Goal: Contribute content

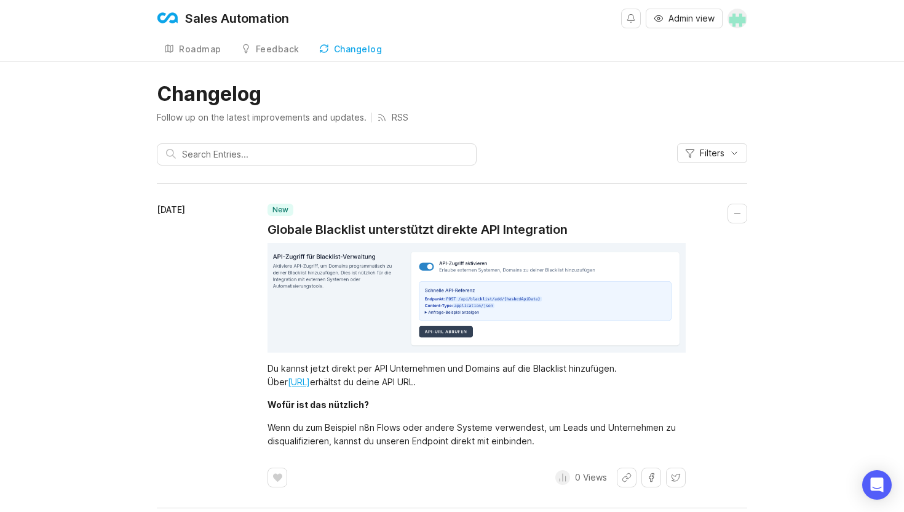
click at [668, 22] on span "Admin view" at bounding box center [691, 18] width 46 height 12
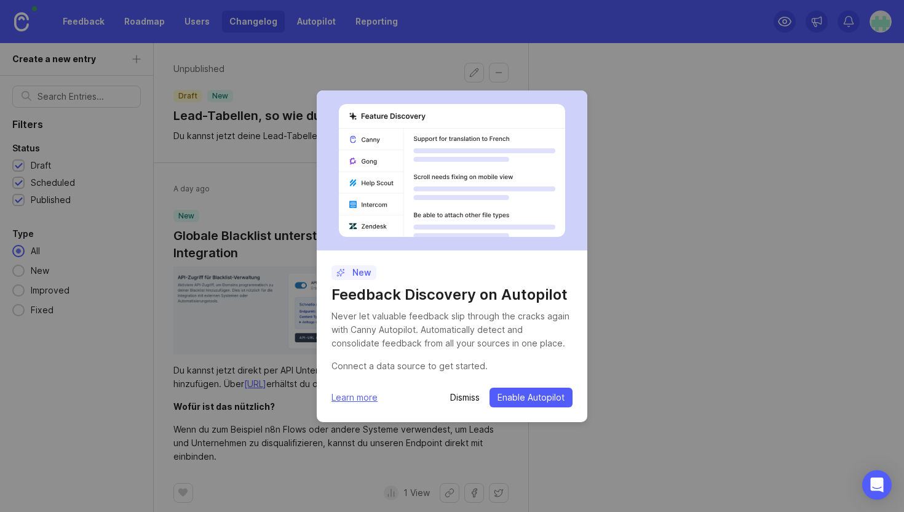
click at [453, 394] on p "Dismiss" at bounding box center [465, 397] width 30 height 12
click at [468, 394] on p "Dismiss" at bounding box center [465, 397] width 30 height 12
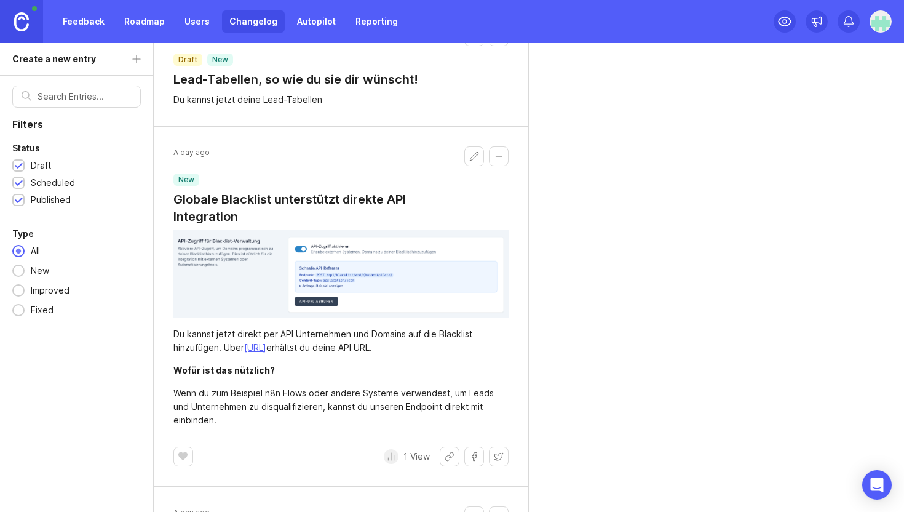
scroll to position [34, 0]
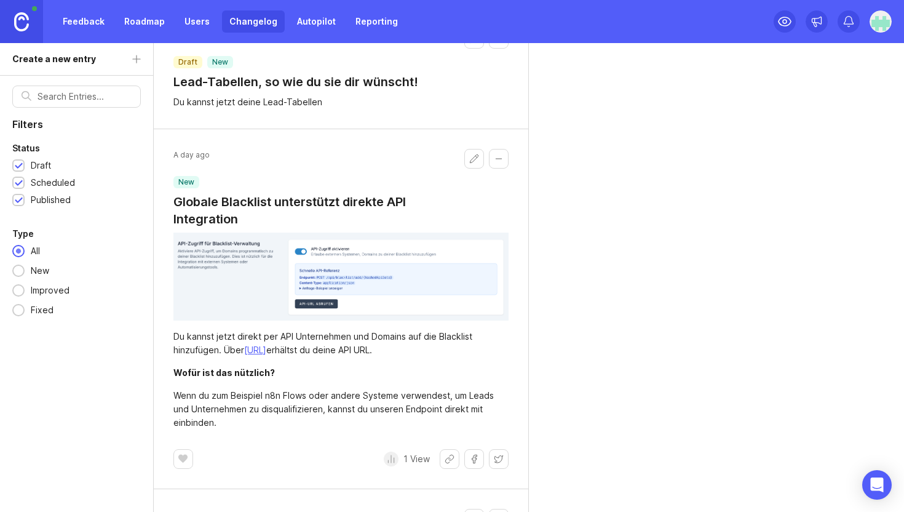
click at [475, 157] on button "Edit changelog entry" at bounding box center [474, 159] width 20 height 20
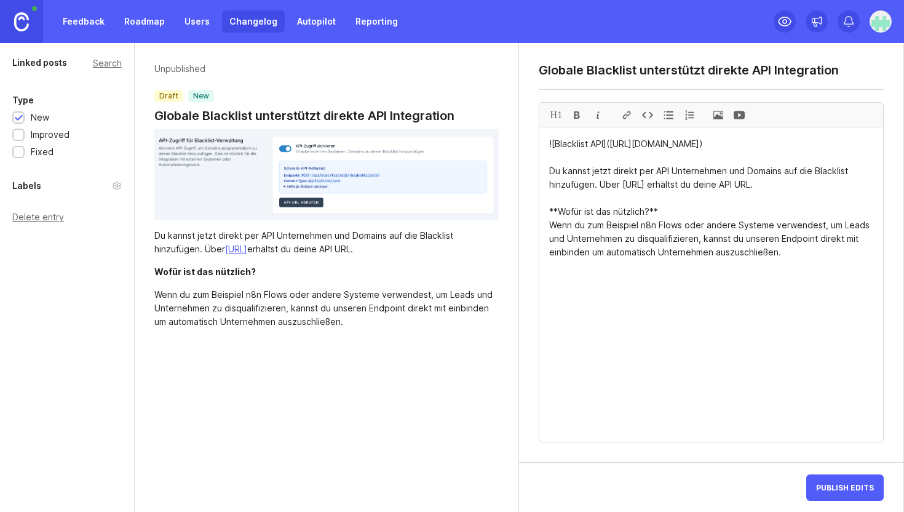
drag, startPoint x: 801, startPoint y: 277, endPoint x: 539, endPoint y: 189, distance: 276.5
click at [539, 189] on div "H1 ![Blacklist API]([URL][DOMAIN_NAME]) Du kannst jetzt direkt per API Unterneh…" at bounding box center [711, 272] width 345 height 340
paste textarea "Ab sofort kannst du Unternehmen und Domains direkt per API zu deiner globalen B…"
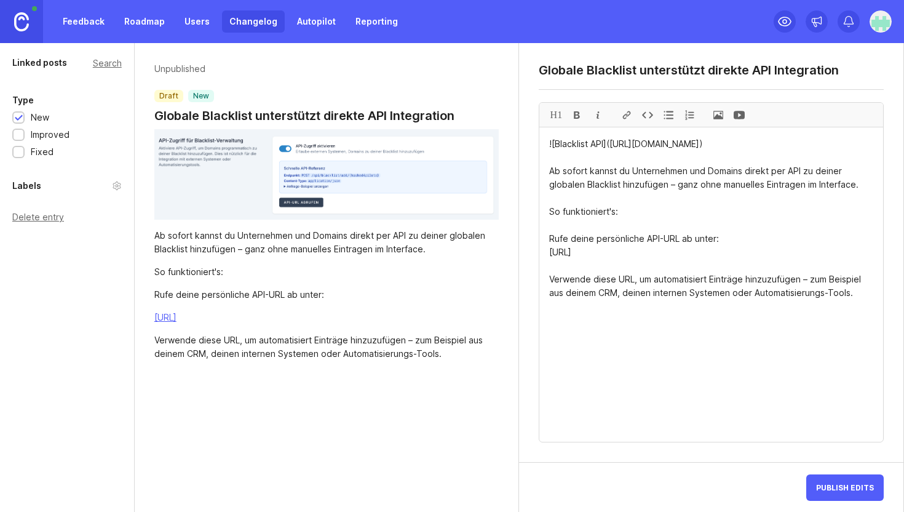
drag, startPoint x: 857, startPoint y: 308, endPoint x: 528, endPoint y: 180, distance: 353.2
click at [528, 180] on div "Globale Blacklist unterstützt direkte API Integration H1 ![Blacklist API]([URL]…" at bounding box center [711, 252] width 384 height 419
paste textarea "Lore ips dolo sitametcons adi elitseddoeiusm Tempori utlabo Etdolorema, ali eni…"
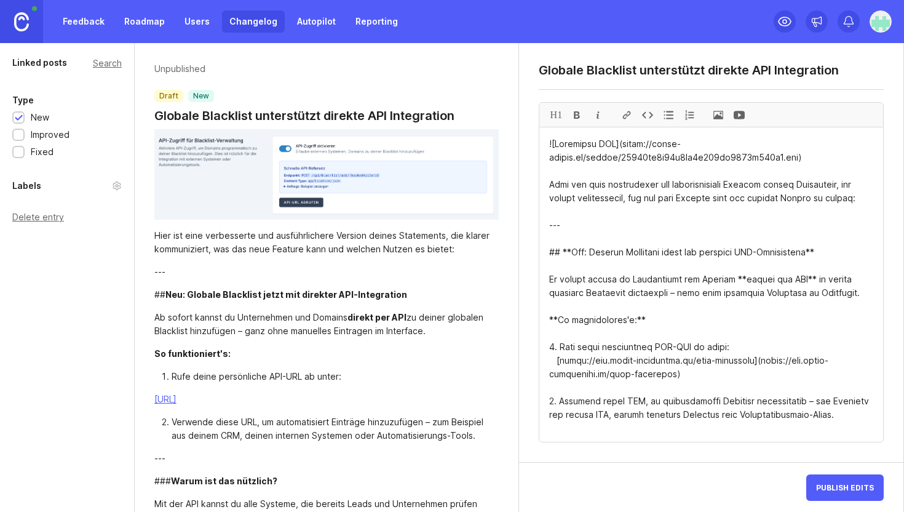
drag, startPoint x: 563, startPoint y: 240, endPoint x: 548, endPoint y: 187, distance: 54.9
click at [548, 187] on textarea at bounding box center [711, 284] width 344 height 314
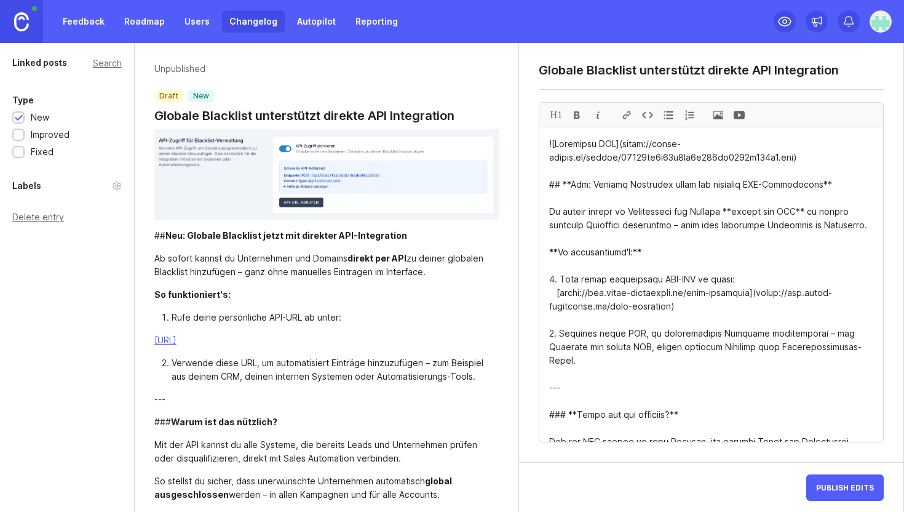
click at [564, 182] on textarea at bounding box center [711, 284] width 344 height 314
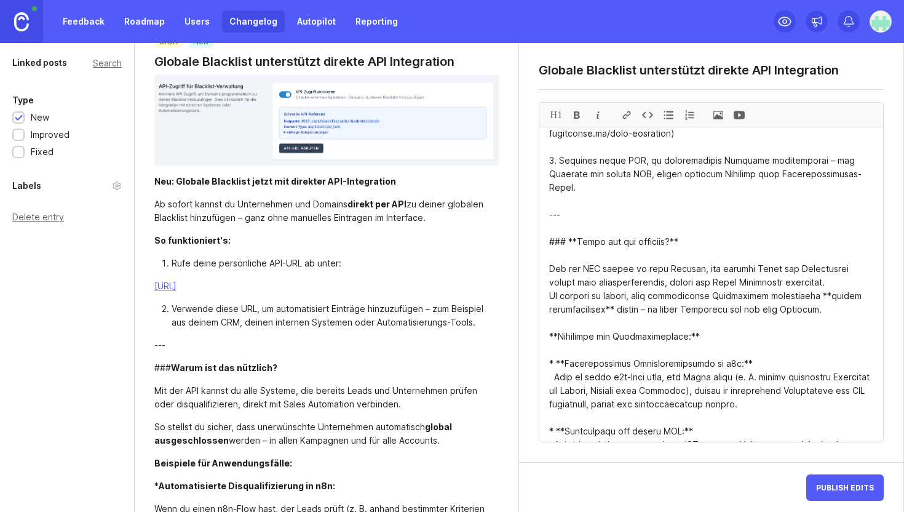
scroll to position [174, 0]
click at [582, 188] on textarea at bounding box center [711, 284] width 344 height 314
click at [569, 202] on textarea at bounding box center [711, 284] width 344 height 314
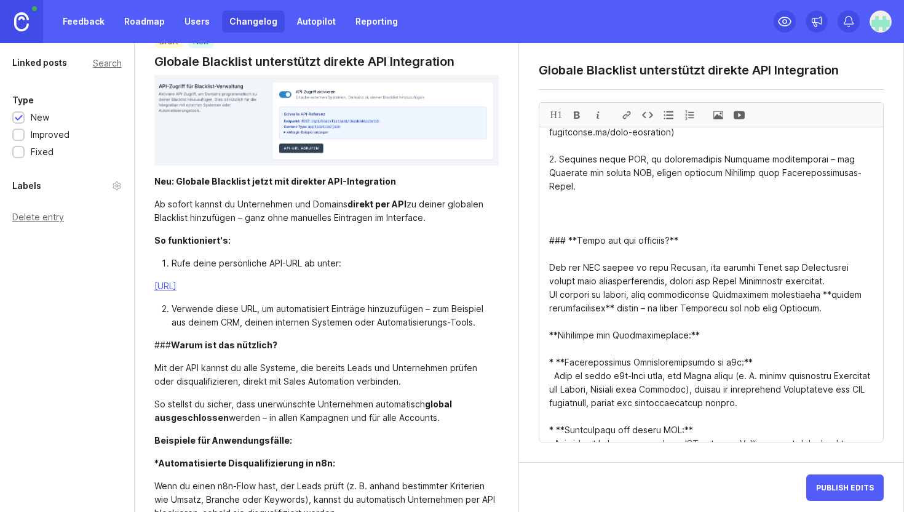
click at [567, 226] on textarea at bounding box center [711, 284] width 344 height 314
click at [584, 197] on textarea at bounding box center [711, 284] width 344 height 314
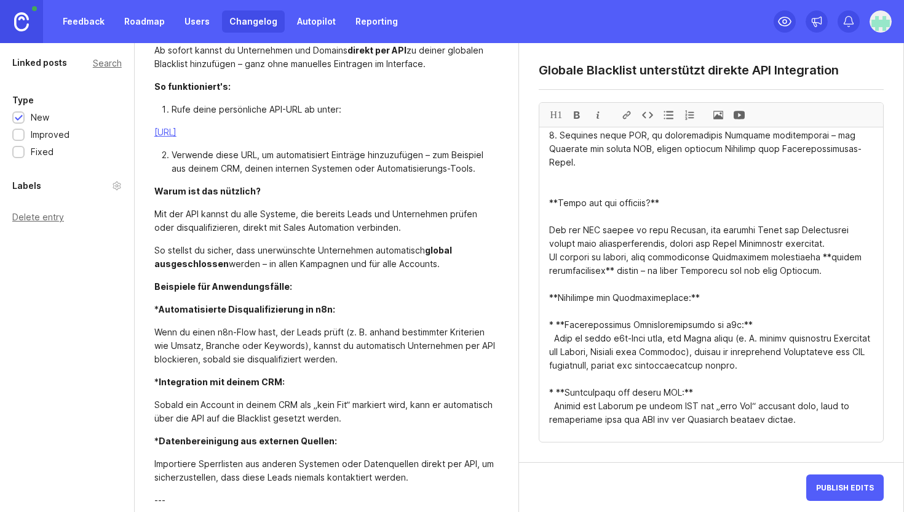
scroll to position [199, 0]
click at [689, 215] on textarea at bounding box center [711, 284] width 344 height 314
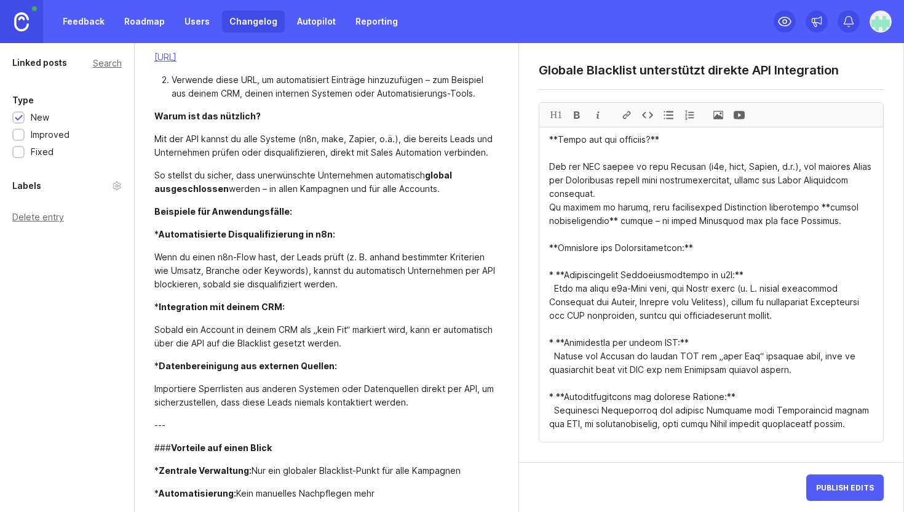
scroll to position [288, 0]
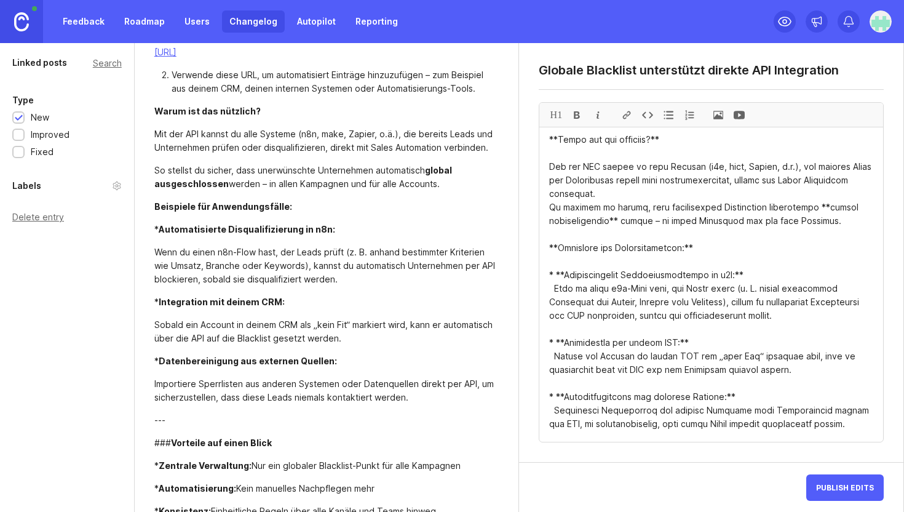
click at [556, 260] on textarea at bounding box center [711, 284] width 344 height 314
click at [556, 327] on textarea at bounding box center [711, 284] width 344 height 314
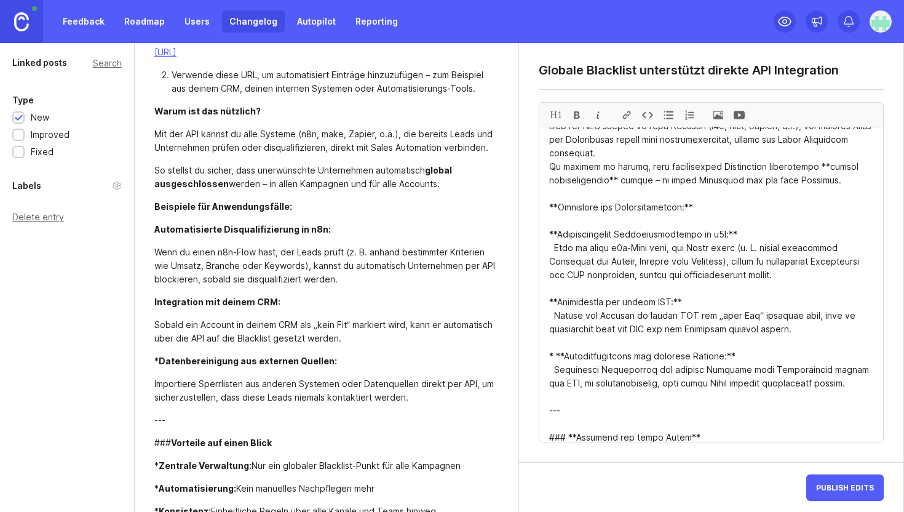
scroll to position [320, 0]
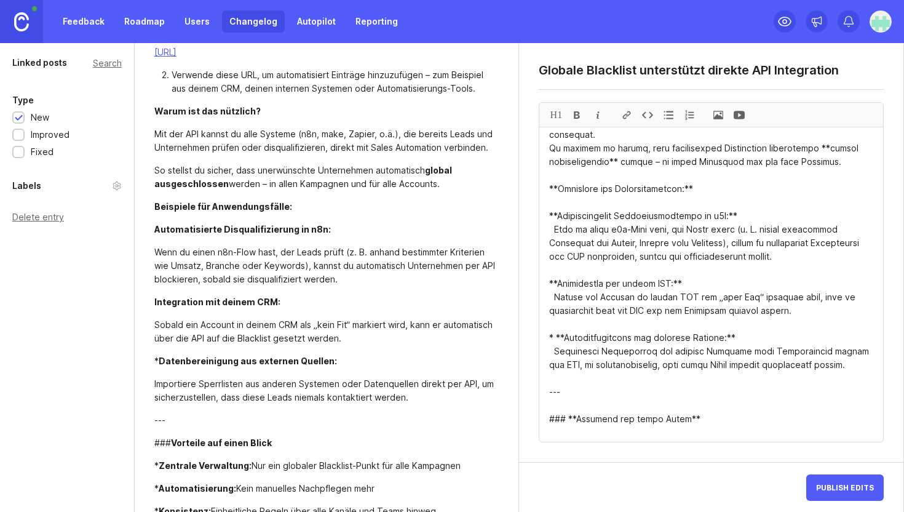
click at [557, 322] on textarea at bounding box center [711, 284] width 344 height 314
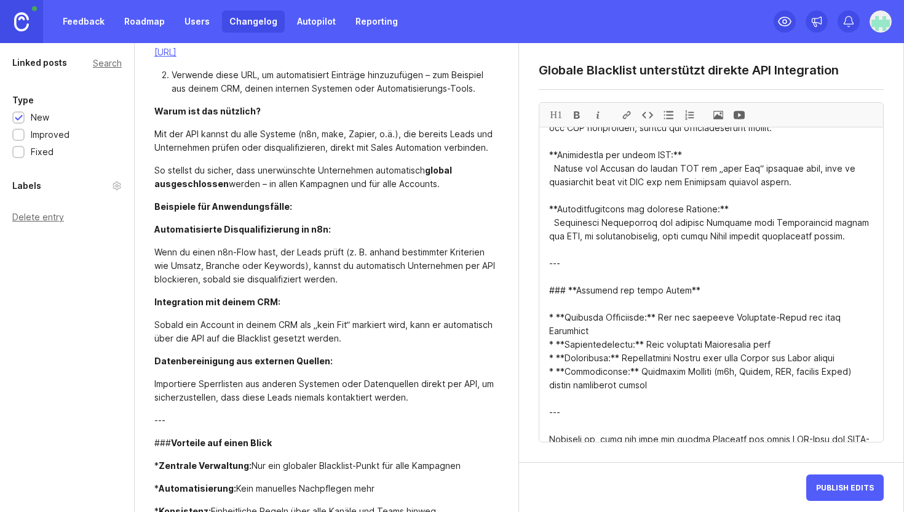
scroll to position [477, 0]
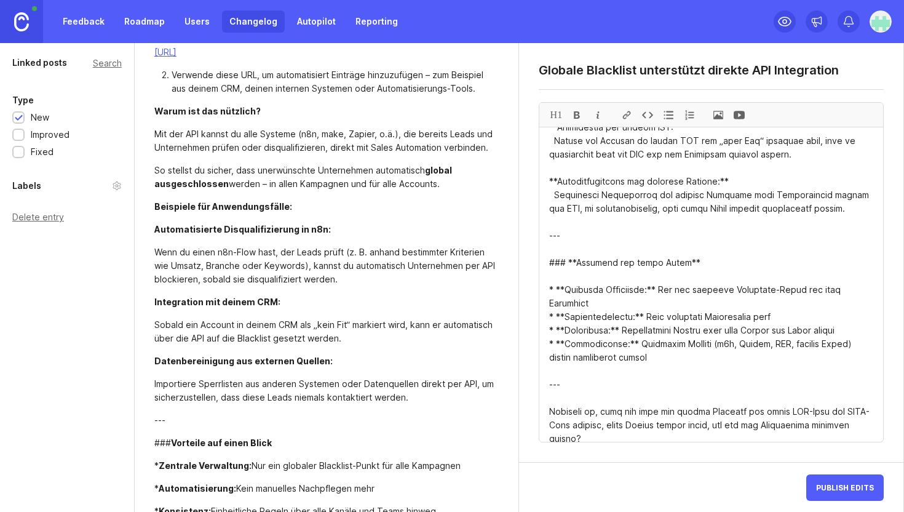
drag, startPoint x: 612, startPoint y: 413, endPoint x: 547, endPoint y: 218, distance: 205.5
click at [547, 218] on textarea at bounding box center [711, 284] width 344 height 314
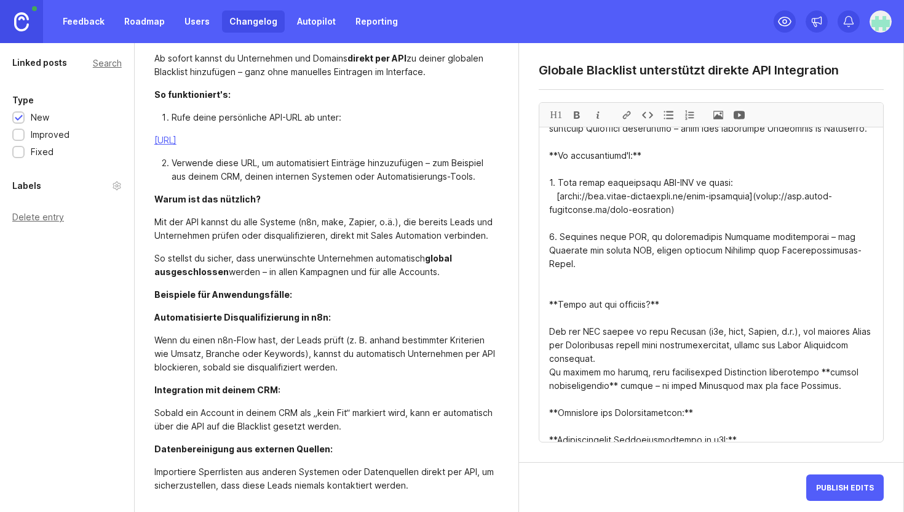
scroll to position [0, 0]
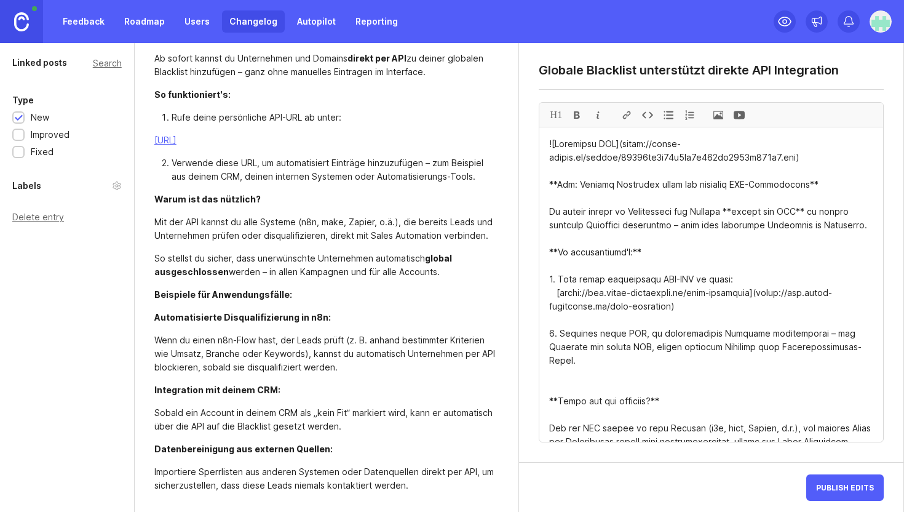
type textarea "![Loremipsu DOL](sitam://conse-adipis.el/seddoe/94356te1i35u5la6e699do2207m243a…"
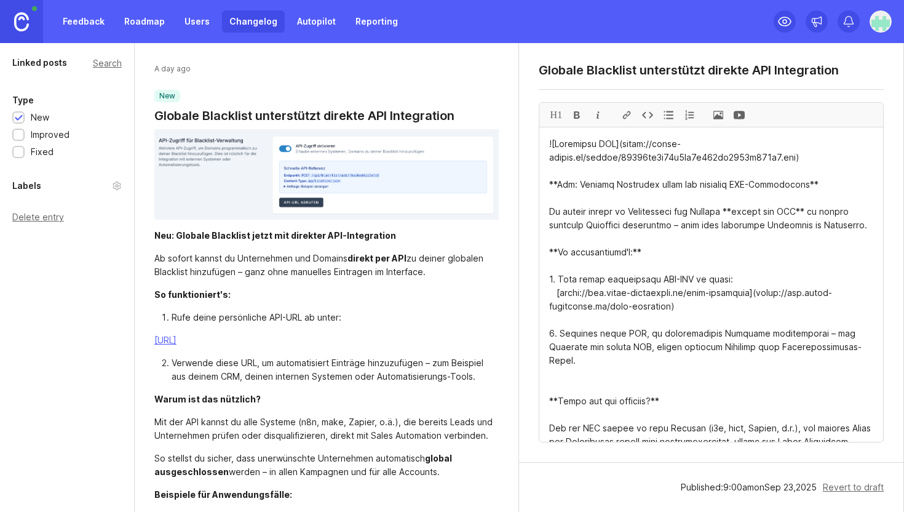
click at [226, 24] on link "Changelog" at bounding box center [253, 21] width 63 height 22
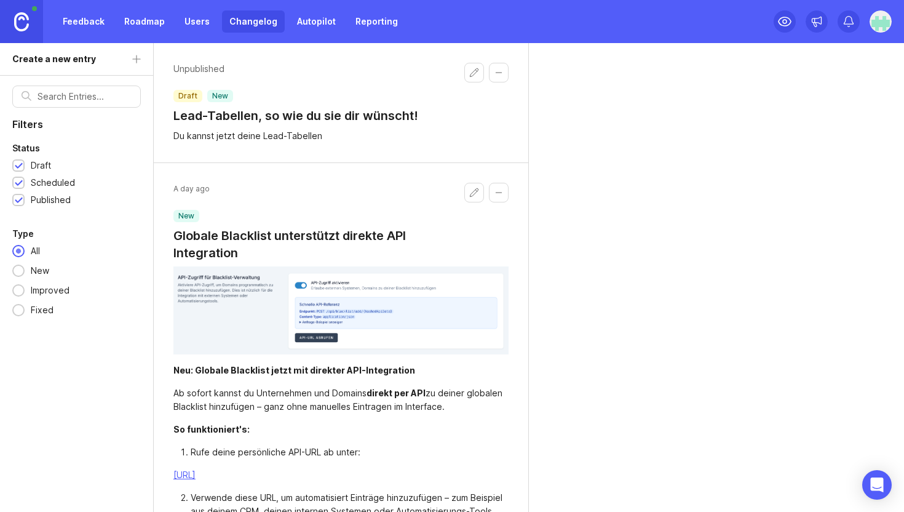
click at [299, 114] on h1 "Lead-Tabellen, so wie du sie dir wünscht!" at bounding box center [295, 115] width 245 height 17
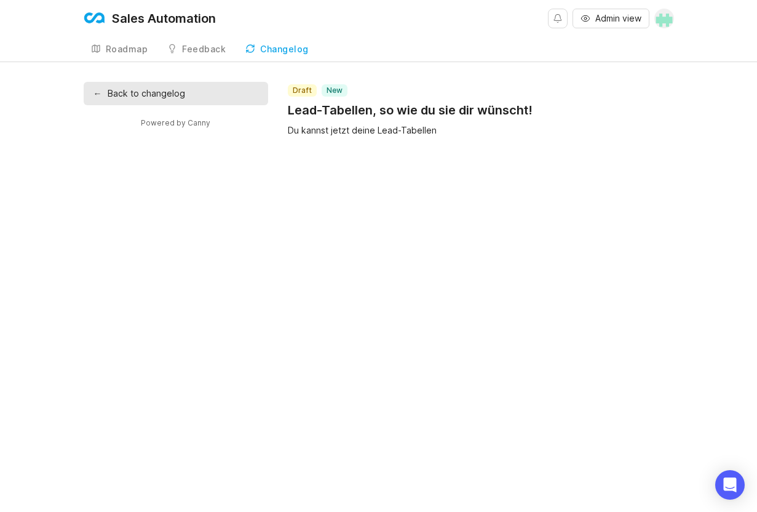
click at [347, 100] on div "draft new Lead-Tabellen, so wie du sie dir wünscht!" at bounding box center [410, 101] width 245 height 34
click at [347, 102] on h1 "Lead-Tabellen, so wie du sie dir wünscht!" at bounding box center [410, 109] width 245 height 17
click at [291, 91] on div "draft" at bounding box center [302, 90] width 29 height 12
click at [311, 108] on h1 "Lead-Tabellen, so wie du sie dir wünscht!" at bounding box center [410, 109] width 245 height 17
click at [327, 107] on h1 "Lead-Tabellen, so wie du sie dir wünscht!" at bounding box center [410, 109] width 245 height 17
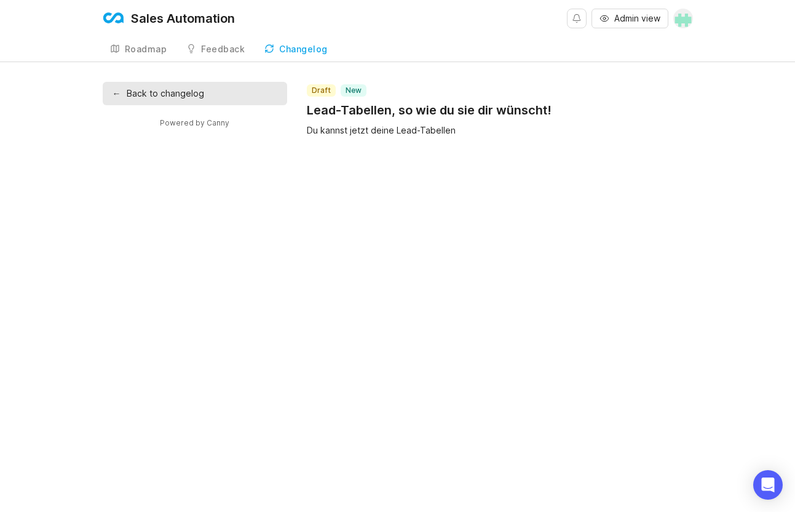
click at [341, 129] on div "Du kannst jetzt deine Lead-Tabellen" at bounding box center [500, 131] width 386 height 14
click at [312, 97] on div "draft new Lead-Tabellen, so wie du sie dir wünscht!" at bounding box center [429, 101] width 245 height 34
click at [332, 109] on h1 "Lead-Tabellen, so wie du sie dir wünscht!" at bounding box center [429, 109] width 245 height 17
click at [320, 84] on div "draft" at bounding box center [321, 90] width 29 height 12
click at [108, 91] on link "← Back to changelog" at bounding box center [195, 93] width 184 height 23
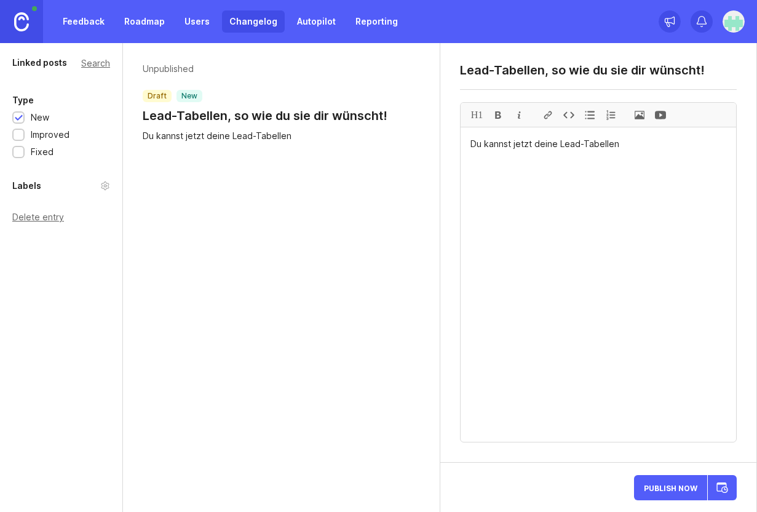
drag, startPoint x: 633, startPoint y: 143, endPoint x: 435, endPoint y: 143, distance: 198.6
click at [435, 143] on div "Linked posts Search Type New Improved Fixed Labels Delete entry Unpublished dra…" at bounding box center [378, 277] width 757 height 469
paste textarea "Hier ist eine kompaktere, aber inhaltsstarke Version der Beschreibung: --- ## *…"
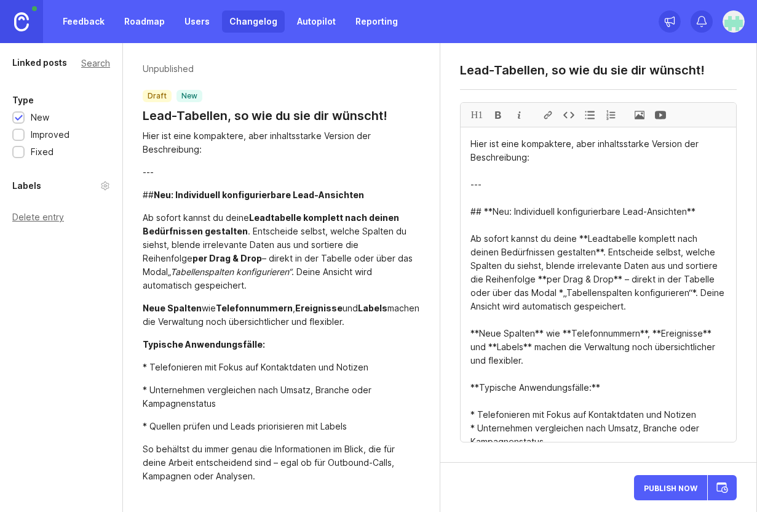
drag, startPoint x: 483, startPoint y: 212, endPoint x: 473, endPoint y: 127, distance: 85.4
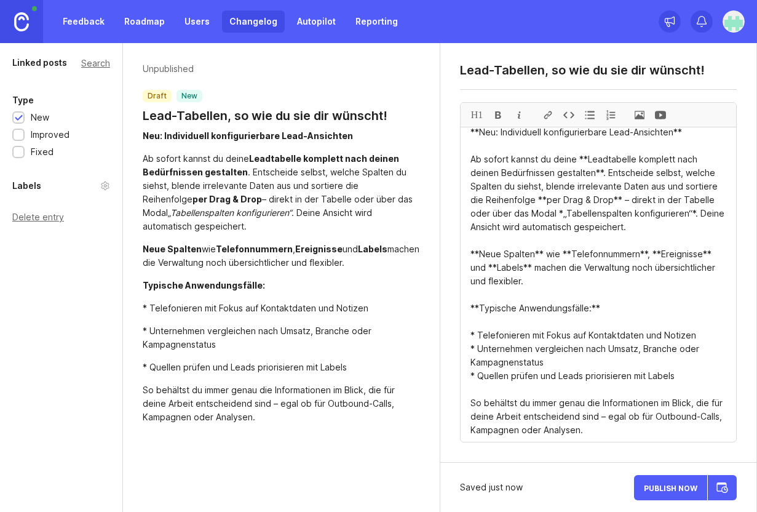
scroll to position [13, 0]
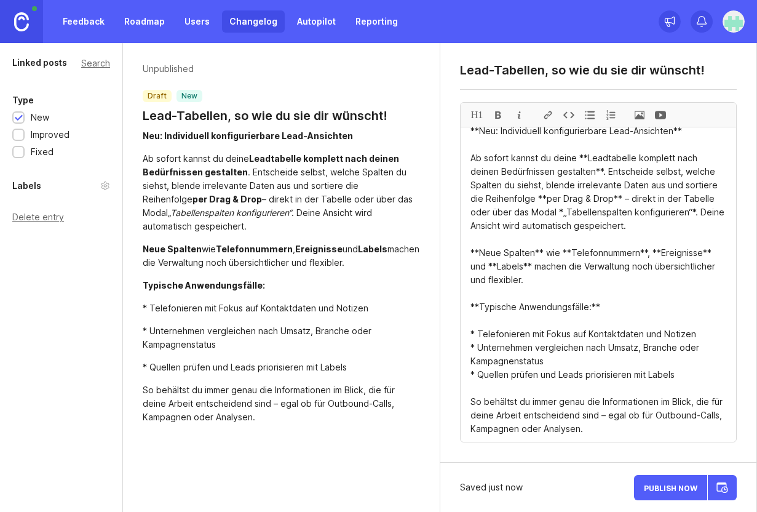
click at [477, 331] on textarea "**Neu: Individuell konfigurierbare Lead-Ansichten** Ab sofort kannst du deine *…" at bounding box center [599, 284] width 276 height 314
click at [592, 117] on div at bounding box center [589, 115] width 21 height 24
click at [477, 346] on textarea "**Neu: Individuell konfigurierbare Lead-Ansichten** Ab sofort kannst du deine *…" at bounding box center [599, 284] width 276 height 314
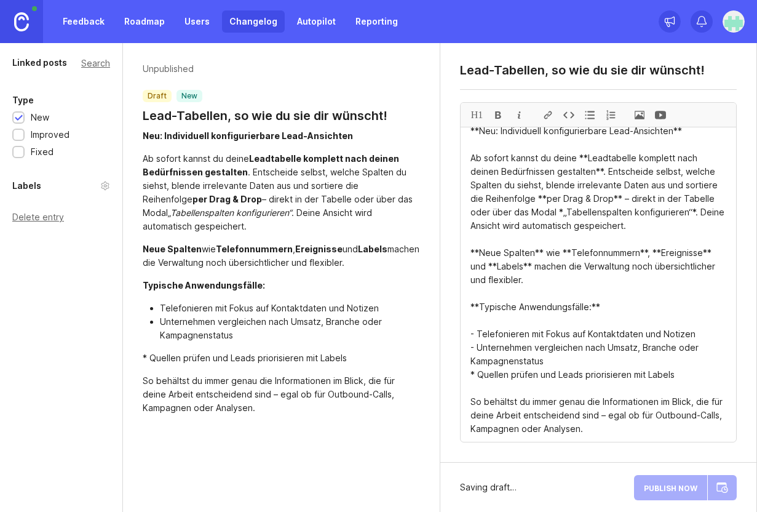
click at [476, 373] on textarea "**Neu: Individuell konfigurierbare Lead-Ansichten** Ab sofort kannst du deine *…" at bounding box center [599, 284] width 276 height 314
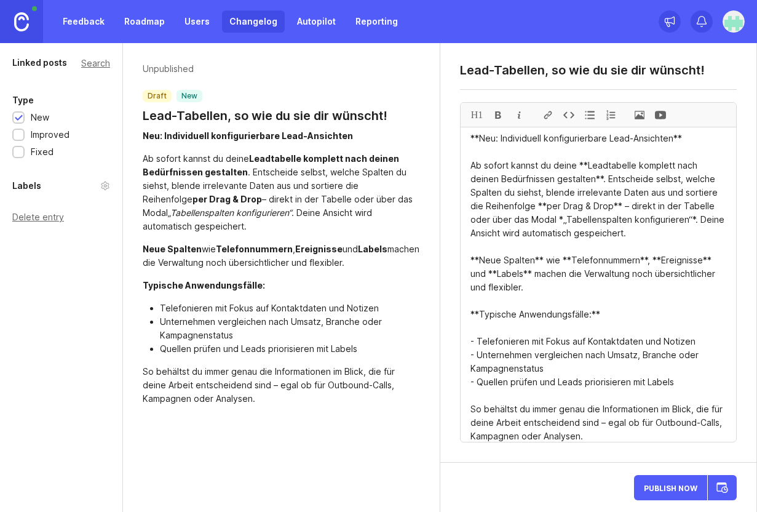
scroll to position [3, 0]
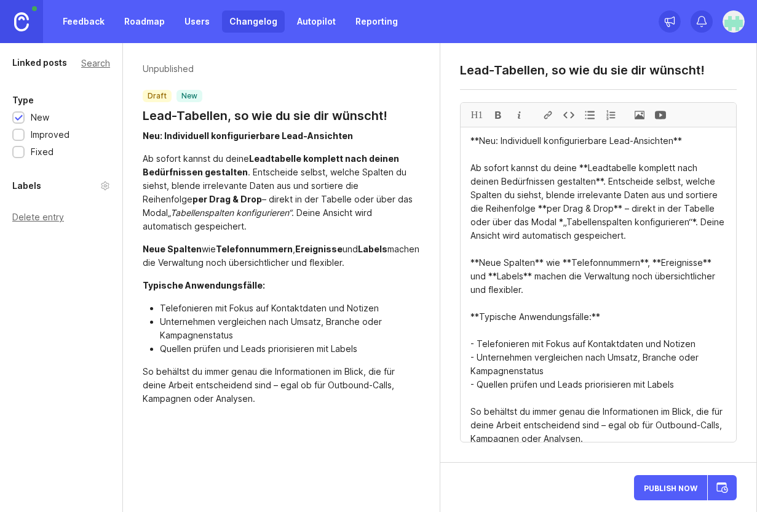
click at [703, 142] on textarea "**Neu: Individuell konfigurierbare Lead-Ansichten** Ab sofort kannst du deine *…" at bounding box center [599, 284] width 276 height 314
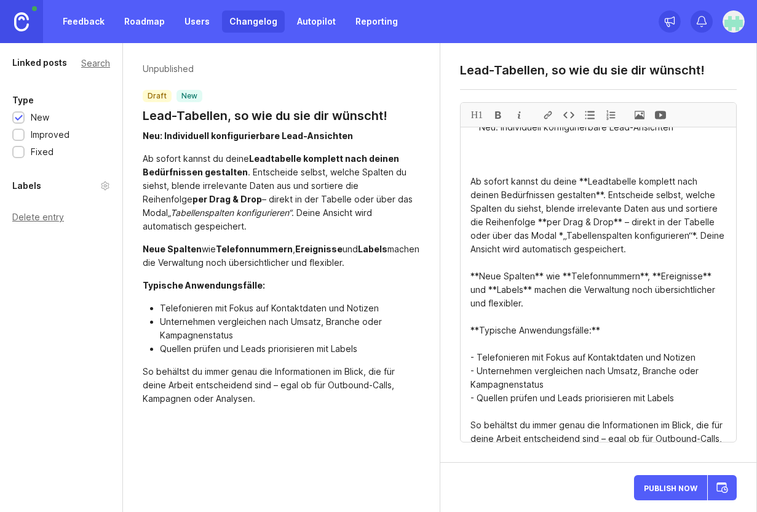
scroll to position [30, 0]
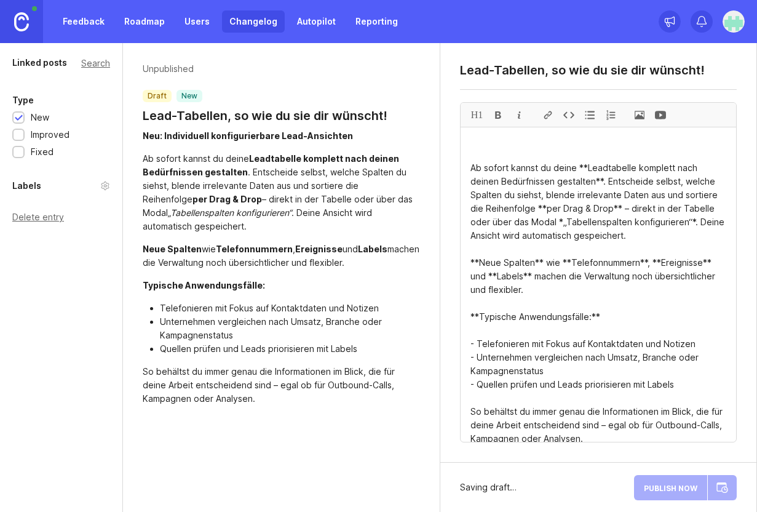
click at [635, 116] on span at bounding box center [639, 115] width 21 height 24
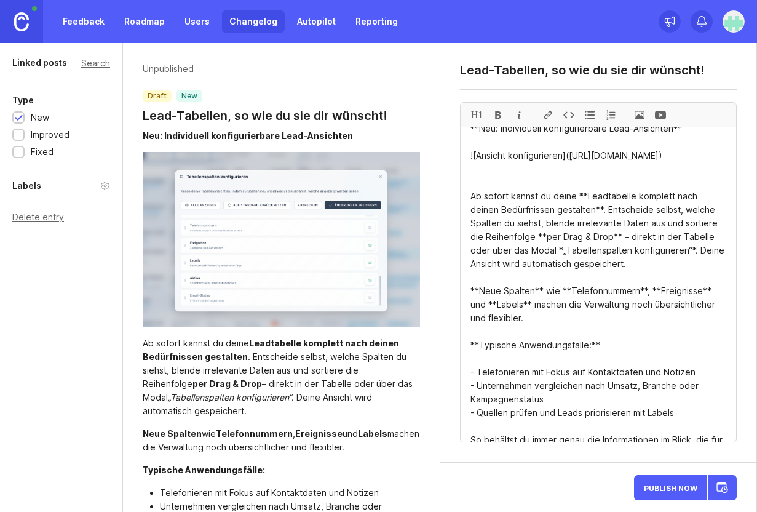
scroll to position [0, 0]
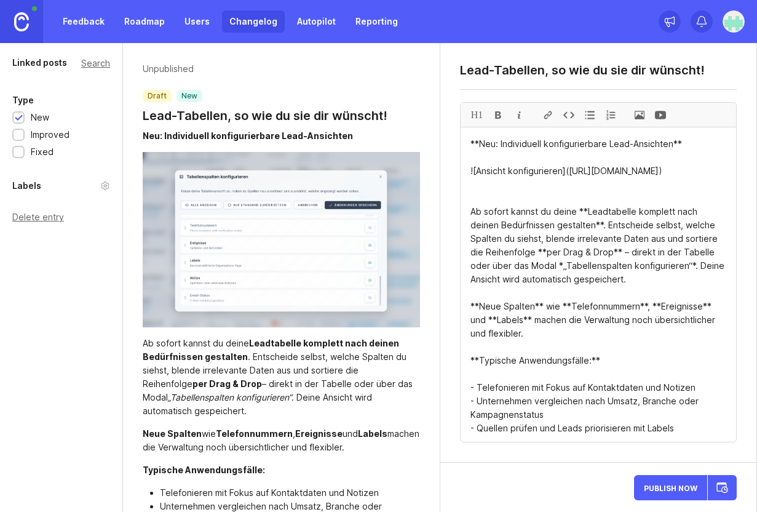
drag, startPoint x: 702, startPoint y: 145, endPoint x: 374, endPoint y: 145, distance: 327.7
click at [373, 145] on div "Linked posts Search Type New Improved Fixed Labels Delete entry Unpublished dra…" at bounding box center [378, 277] width 757 height 469
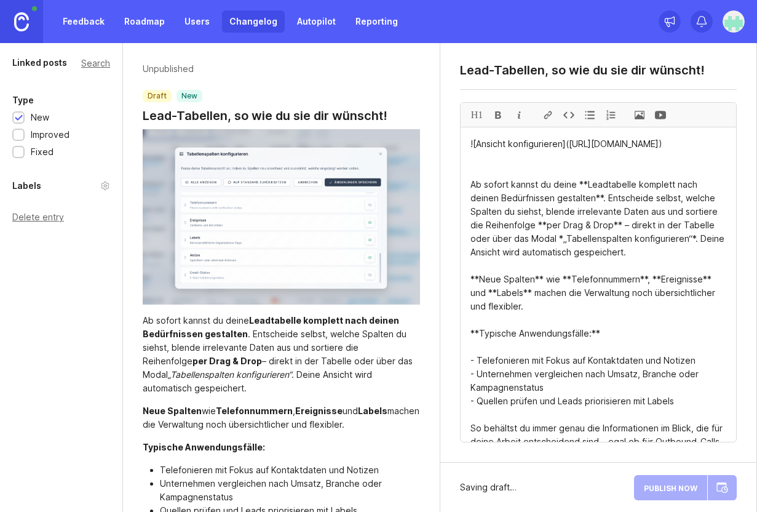
click at [476, 172] on textarea "![Ansicht konfigurieren]([URL][DOMAIN_NAME]) Ab sofort kannst du deine **Leadta…" at bounding box center [599, 284] width 276 height 314
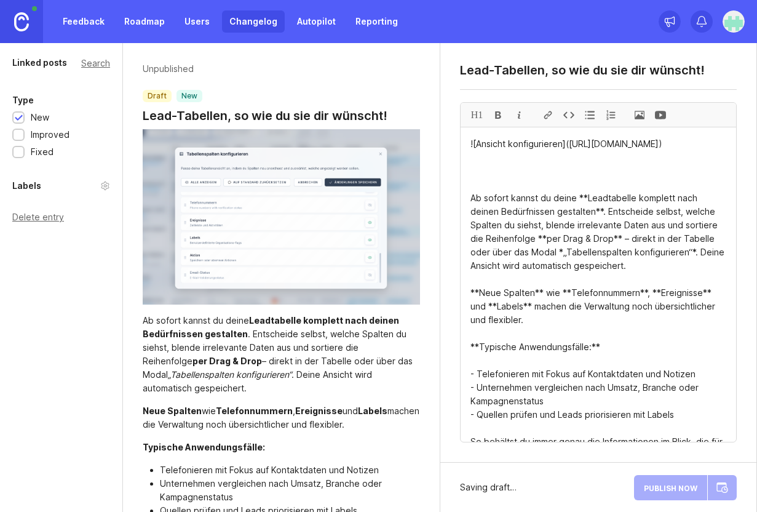
paste textarea "**Neu: Individuell konfigurierbare Lead-Ansichten**"
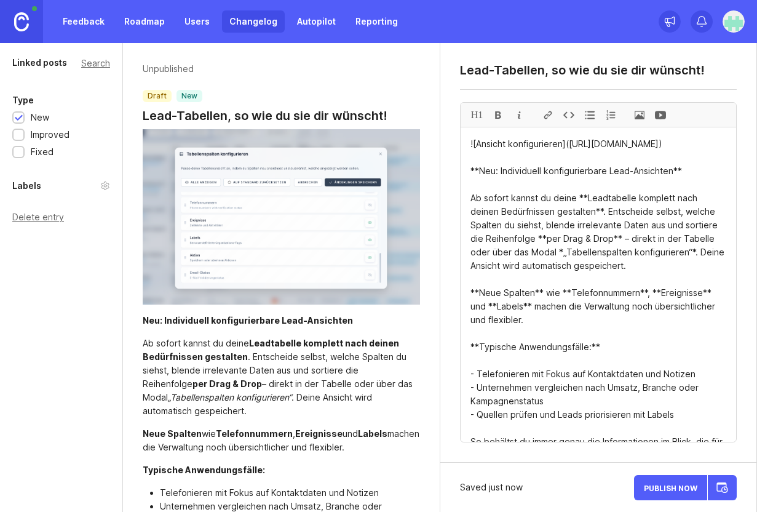
scroll to position [6, 0]
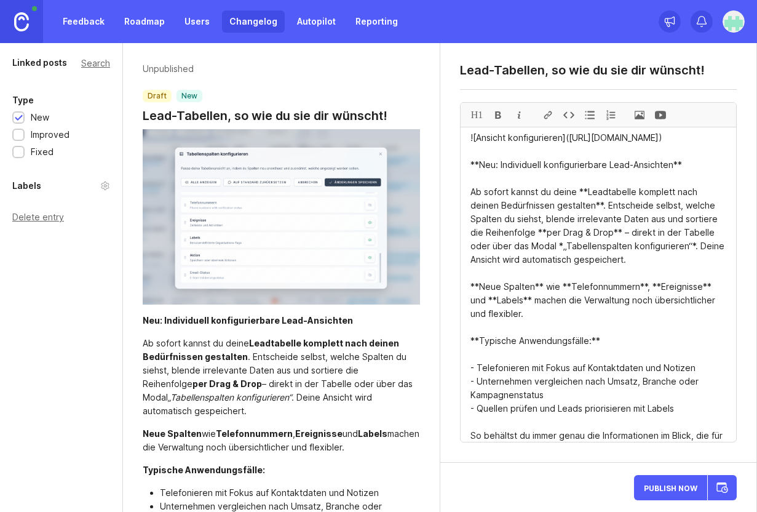
drag, startPoint x: 670, startPoint y: 181, endPoint x: 483, endPoint y: 178, distance: 186.3
click at [483, 178] on textarea "![Ansicht konfigurieren]([URL][DOMAIN_NAME]) **Neu: Individuell konfigurierbare…" at bounding box center [599, 284] width 276 height 314
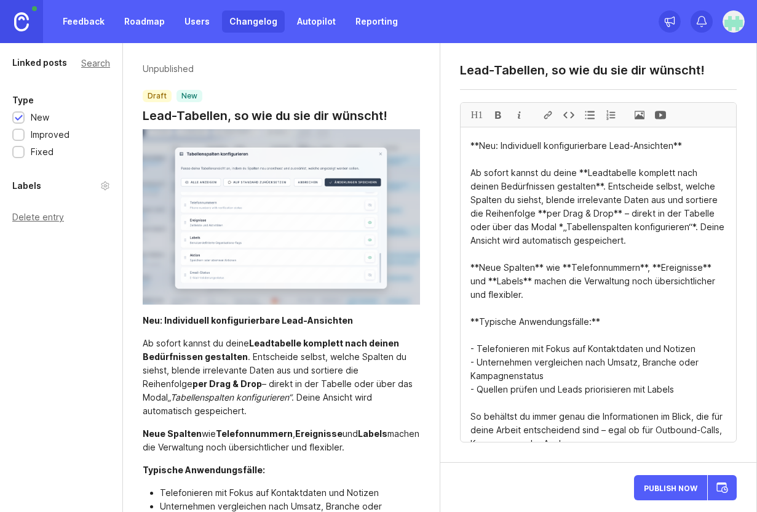
scroll to position [98, 0]
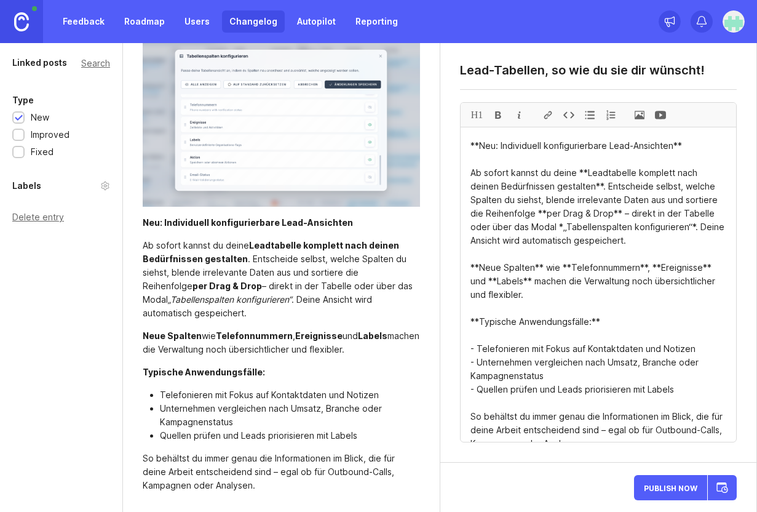
click at [635, 258] on textarea "![Ansicht konfigurieren]([URL][DOMAIN_NAME]) **Neu: Individuell konfigurierbare…" at bounding box center [599, 284] width 276 height 314
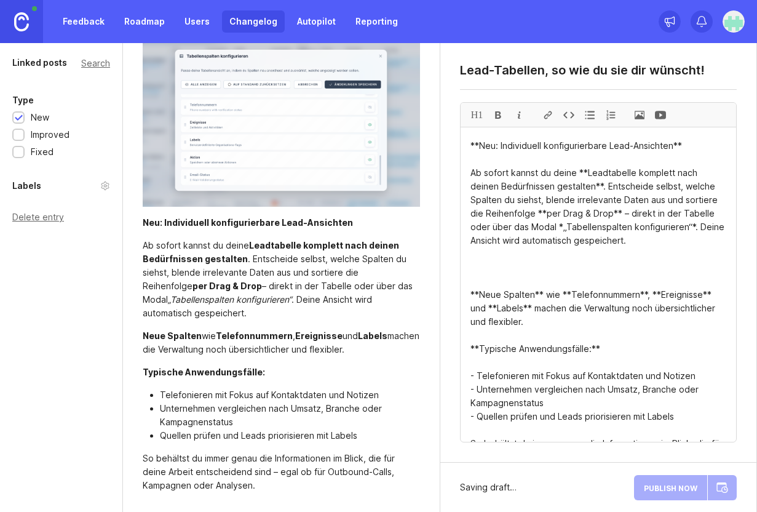
click at [642, 116] on span at bounding box center [639, 115] width 21 height 24
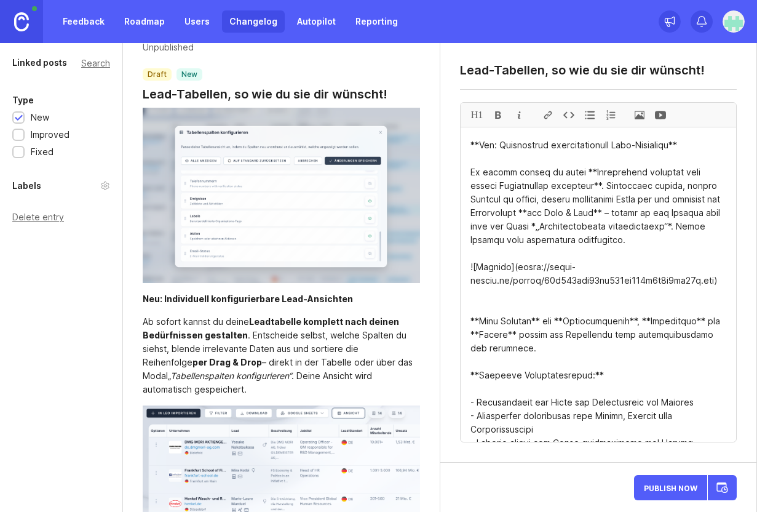
scroll to position [44, 0]
drag, startPoint x: 470, startPoint y: 170, endPoint x: 469, endPoint y: 132, distance: 38.1
click at [469, 132] on textarea at bounding box center [599, 284] width 276 height 314
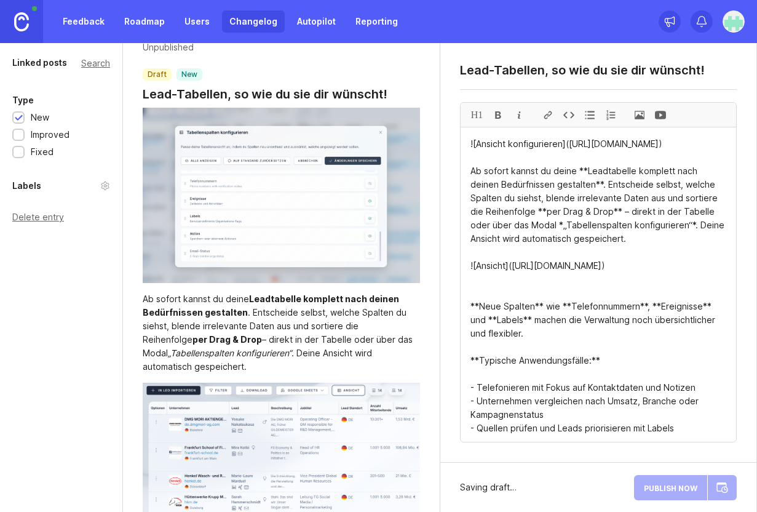
scroll to position [98, 0]
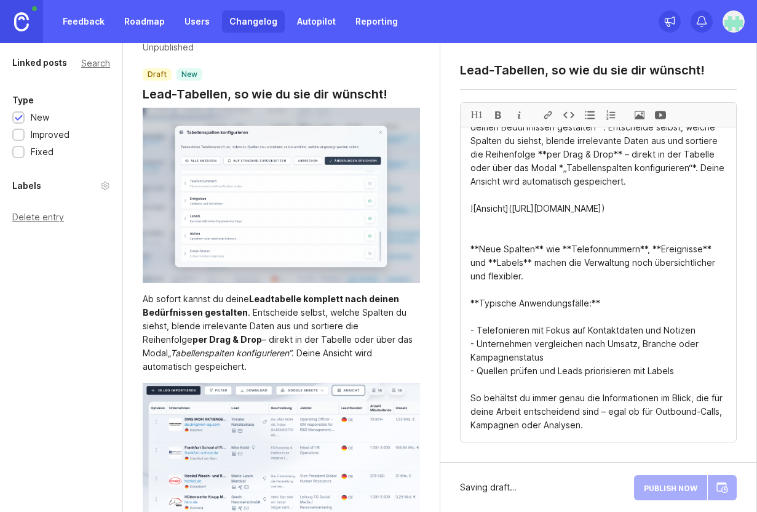
type textarea "![Ansicht konfigurieren]([URL][DOMAIN_NAME]) Ab sofort kannst du deine **Leadta…"
click at [589, 482] on div "Saving draft… Publish Now" at bounding box center [598, 486] width 317 height 49
click at [707, 486] on div "Publish Now" at bounding box center [685, 487] width 103 height 30
click at [526, 470] on div "Saved just now Publish Now" at bounding box center [598, 486] width 317 height 49
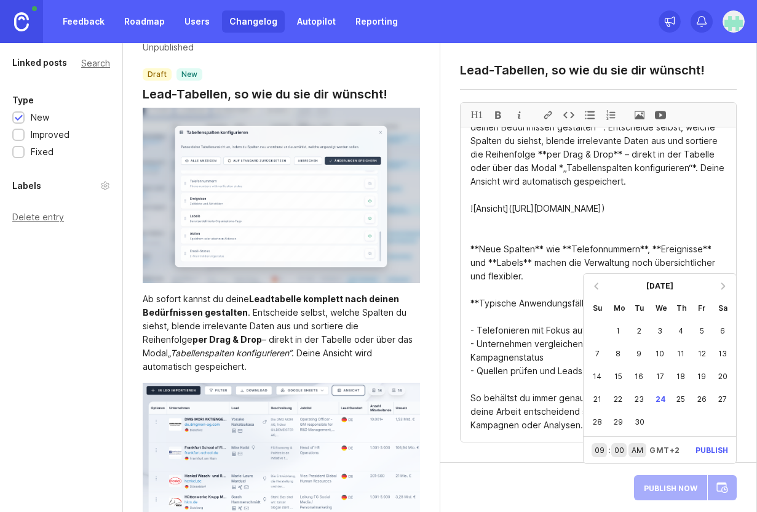
click at [683, 400] on div "25" at bounding box center [680, 398] width 21 height 23
click at [601, 450] on input "09" at bounding box center [599, 450] width 9 height 10
click at [602, 446] on input "09" at bounding box center [599, 450] width 9 height 10
type input "07"
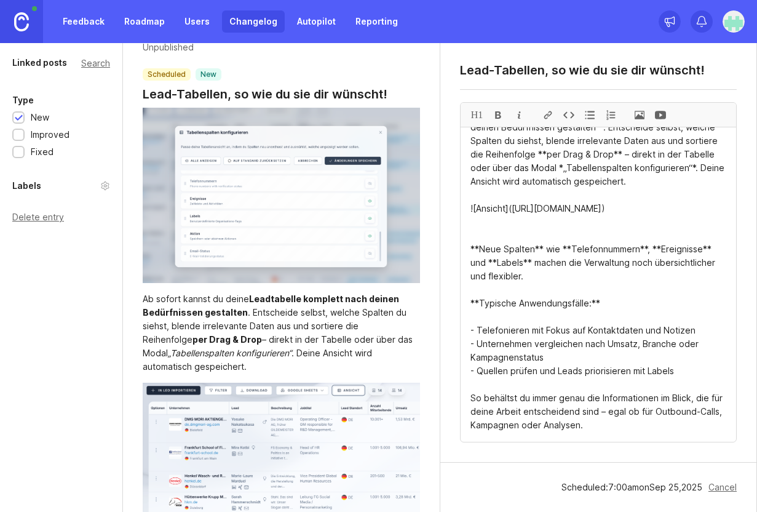
scroll to position [0, 0]
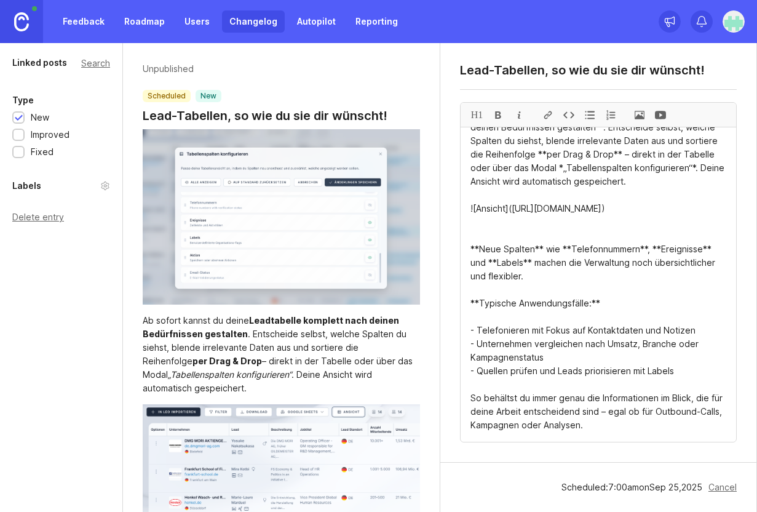
click at [250, 27] on link "Changelog" at bounding box center [253, 21] width 63 height 22
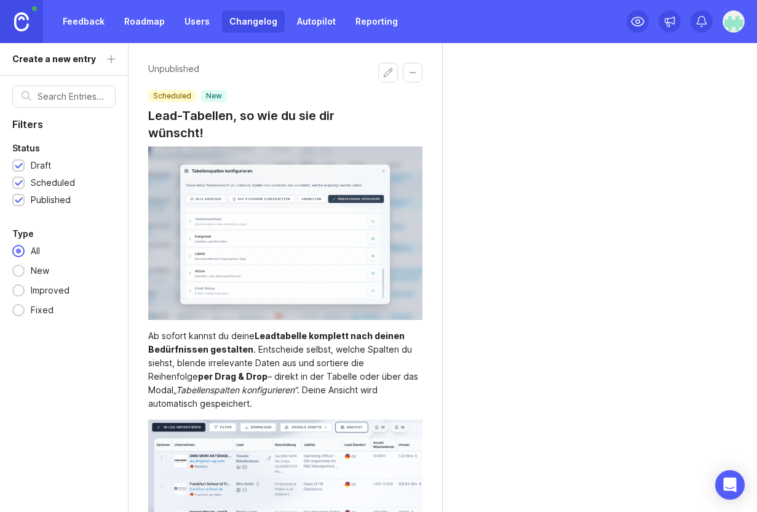
click at [154, 24] on link "Roadmap" at bounding box center [144, 21] width 55 height 22
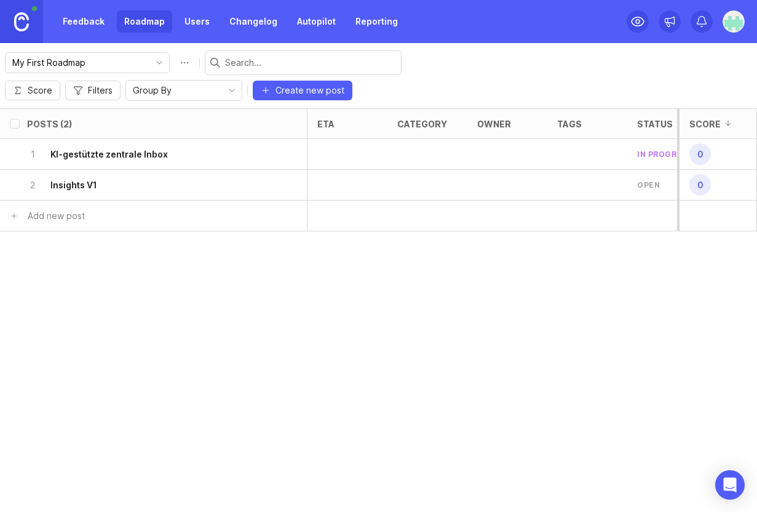
click at [344, 84] on span "Create new post" at bounding box center [309, 90] width 69 height 12
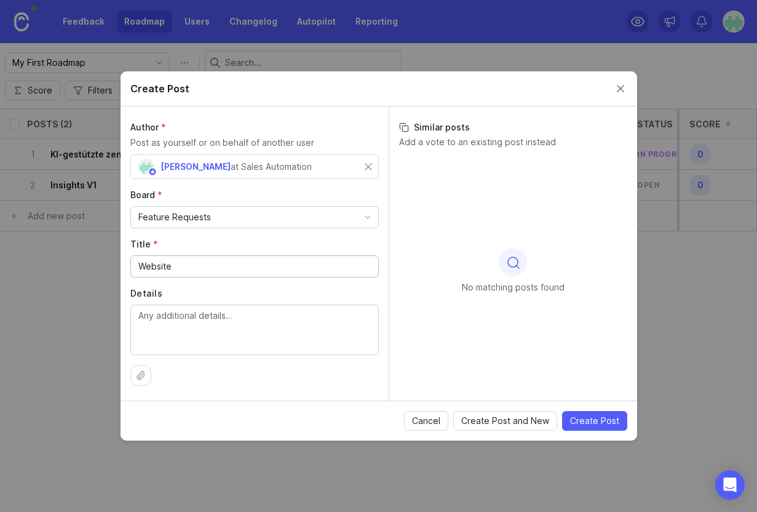
type input "Website"
click at [312, 170] on div "[PERSON_NAME] at Sales Automation" at bounding box center [251, 167] width 226 height 16
click at [302, 172] on div "[PERSON_NAME] at Sales Automation" at bounding box center [251, 167] width 226 height 16
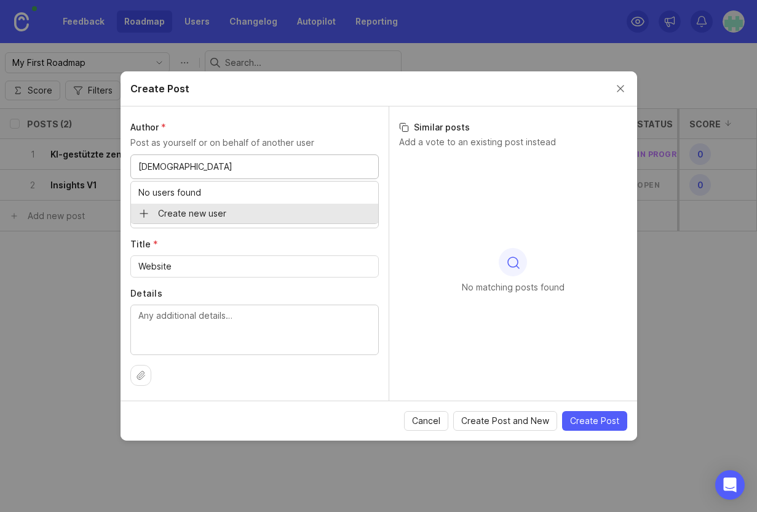
type input "[DEMOGRAPHIC_DATA]"
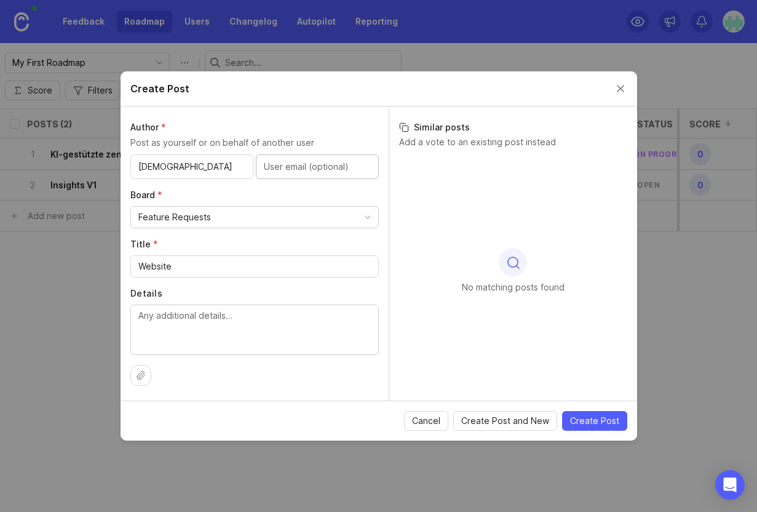
click at [200, 318] on textarea "Details" at bounding box center [254, 329] width 232 height 41
paste textarea "Aktuell sehen wir nur anonyme Website-Besuche, was eine gezielte Nachverfolgung…"
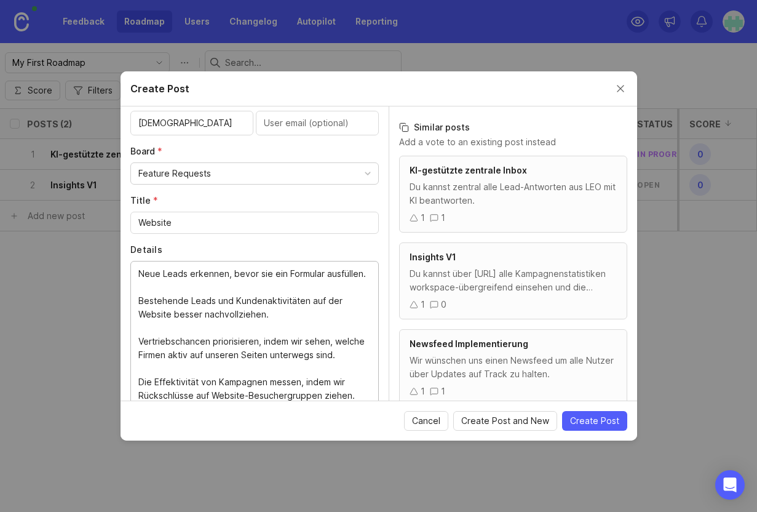
scroll to position [54, 0]
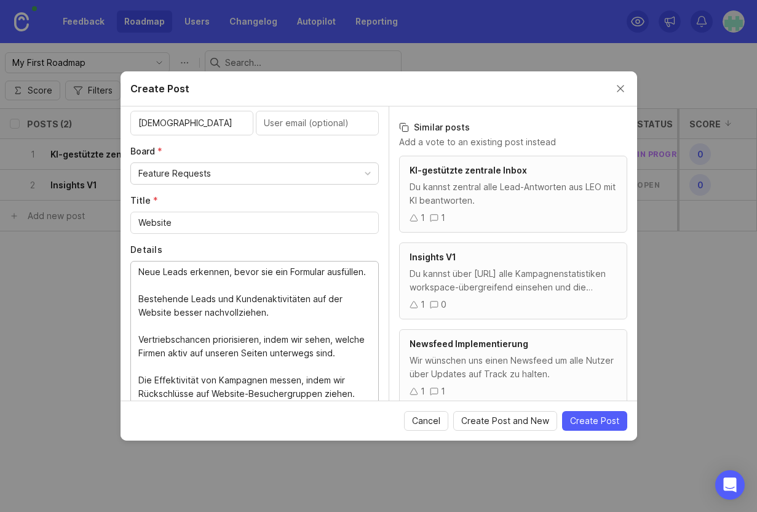
type textarea "Aktuell sehen wir nur anonyme Website-Besuche, was eine gezielte Nachverfolgung…"
click at [156, 219] on input "Website" at bounding box center [254, 223] width 232 height 14
paste input "-Besucher-Identifikation"
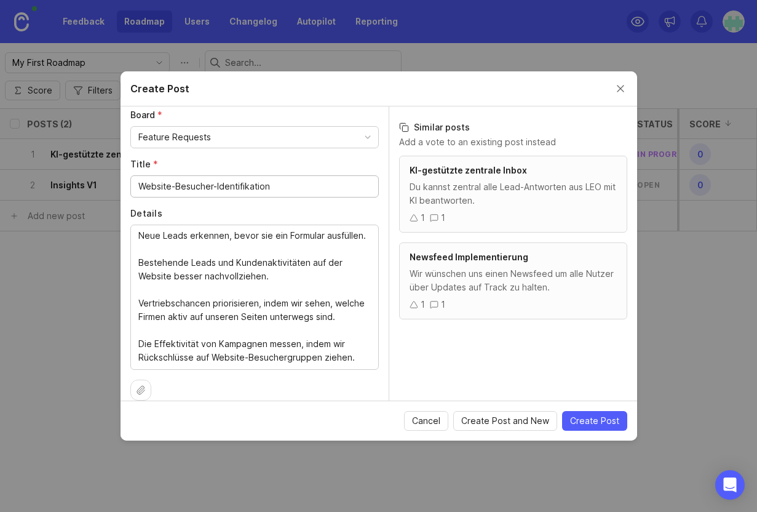
scroll to position [95, 0]
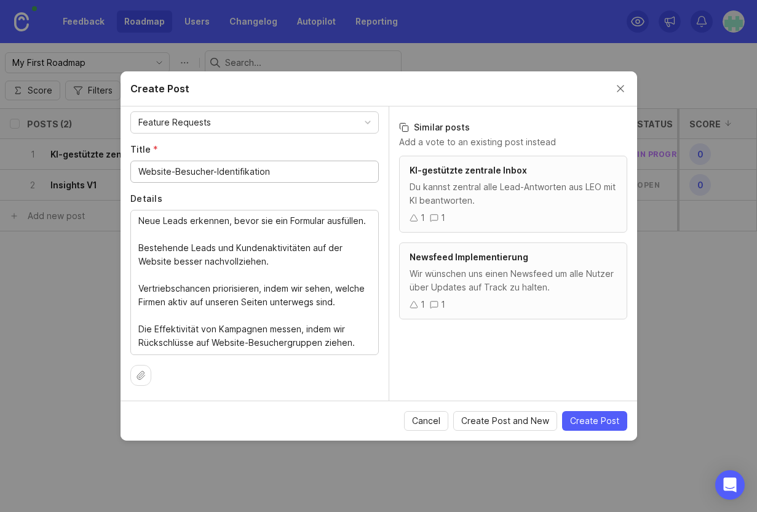
type input "Website-Besucher-Identifikation"
click at [274, 263] on textarea "Aktuell sehen wir nur anonyme Website-Besuche, was eine gezielte Nachverfolgung…" at bounding box center [254, 281] width 232 height 135
paste textarea "önnt ihr eigentlich sehen, welche Firmen gerade auf unserer Website unterwegs s…"
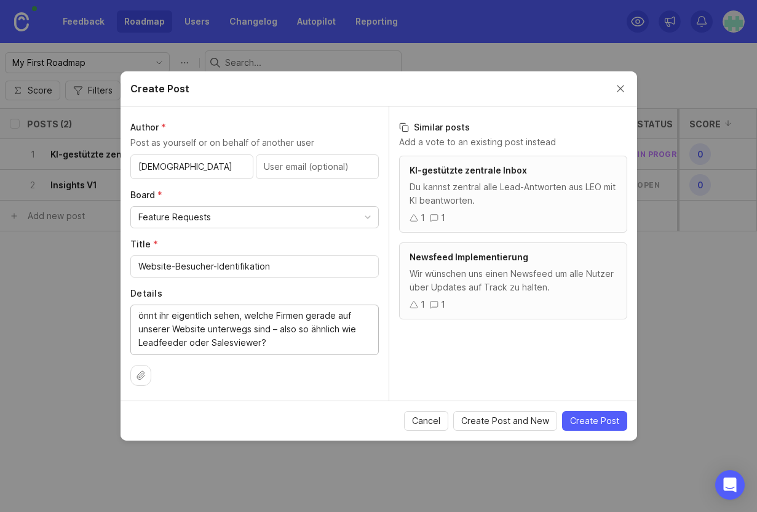
scroll to position [0, 0]
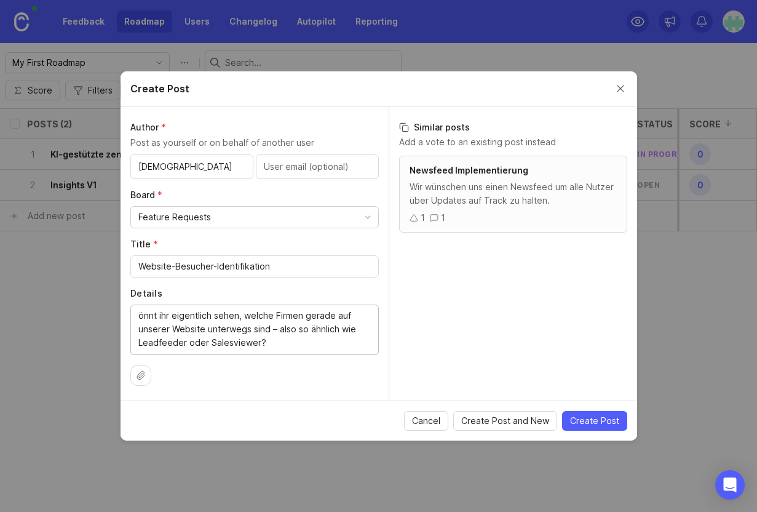
click at [138, 315] on textarea "önnt ihr eigentlich sehen, welche Firmen gerade auf unserer Website unterwegs s…" at bounding box center [254, 329] width 232 height 41
type textarea "Könnt ihr eigentlich sehen, welche Firmen gerade auf unserer Website unterwegs …"
click at [604, 421] on span "Create Post" at bounding box center [594, 420] width 49 height 12
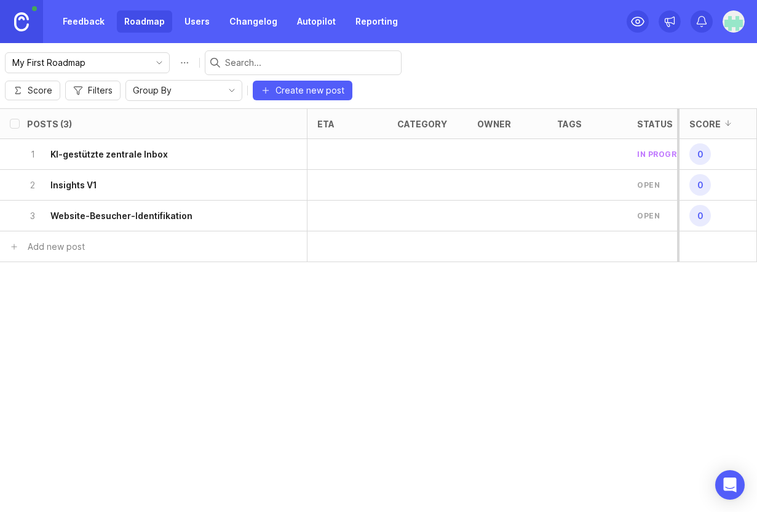
click at [113, 210] on h6 "Website-Besucher-Identifikation" at bounding box center [121, 216] width 142 height 12
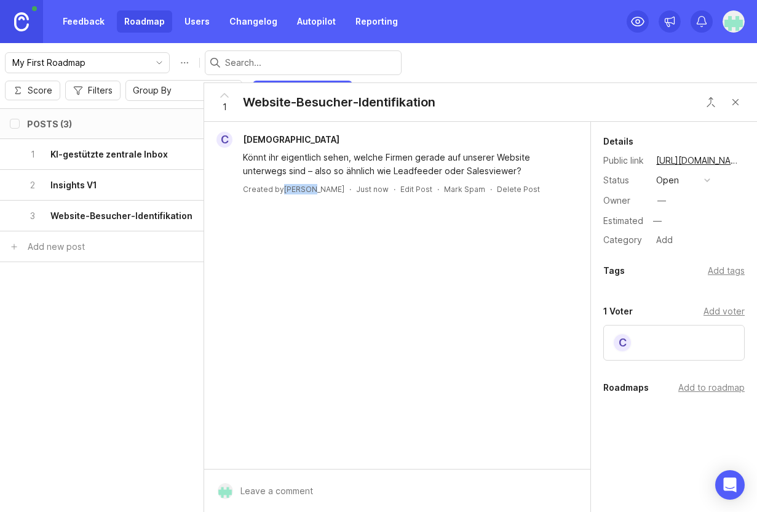
drag, startPoint x: 285, startPoint y: 188, endPoint x: 308, endPoint y: 188, distance: 22.8
click at [308, 188] on div "Created by [PERSON_NAME]" at bounding box center [293, 189] width 101 height 10
click at [716, 311] on div "Add voter" at bounding box center [723, 311] width 41 height 14
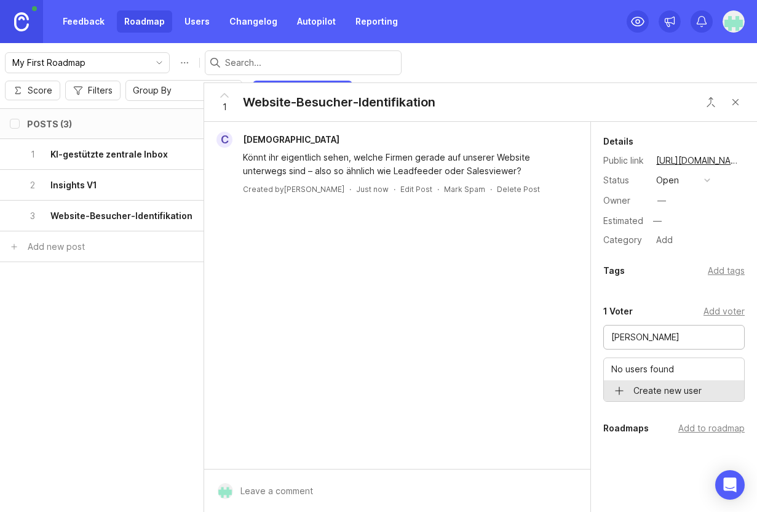
type input "[PERSON_NAME]"
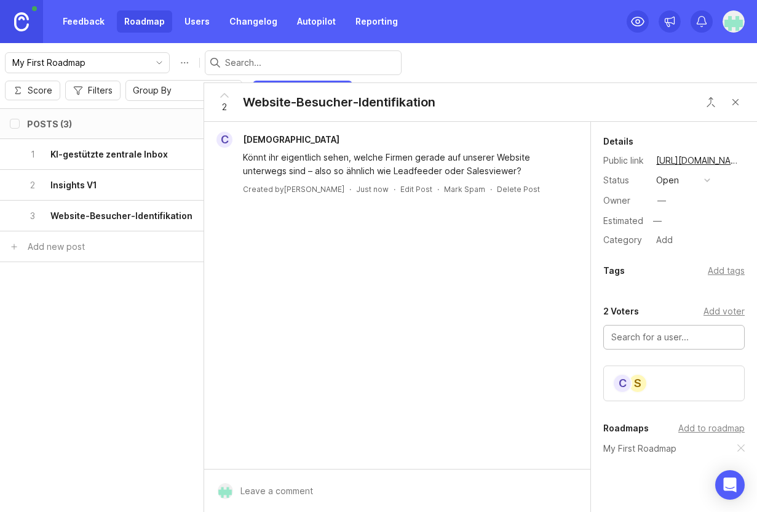
click at [708, 431] on div "Add to roadmap" at bounding box center [711, 428] width 66 height 14
click at [665, 183] on div "open" at bounding box center [667, 180] width 23 height 14
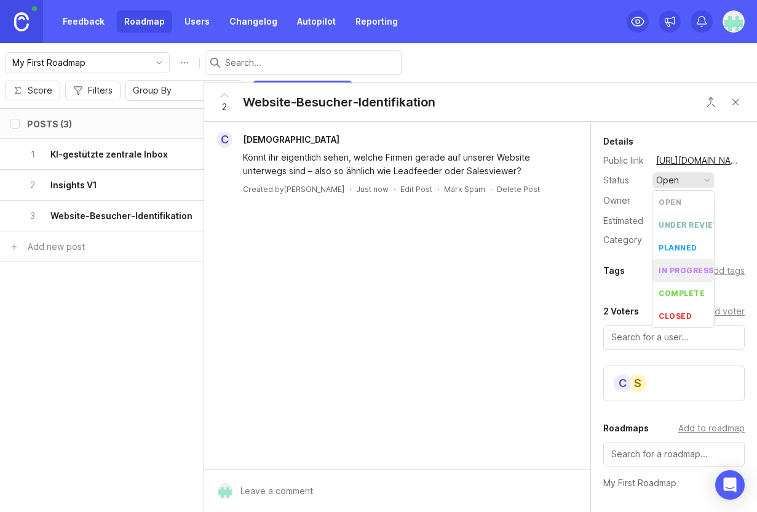
click at [672, 268] on div "in progress" at bounding box center [686, 270] width 55 height 10
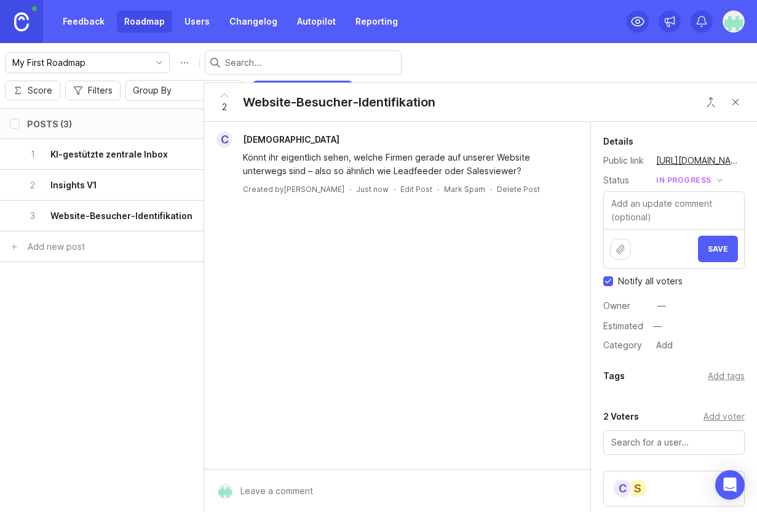
click at [719, 253] on button "Save" at bounding box center [718, 249] width 40 height 26
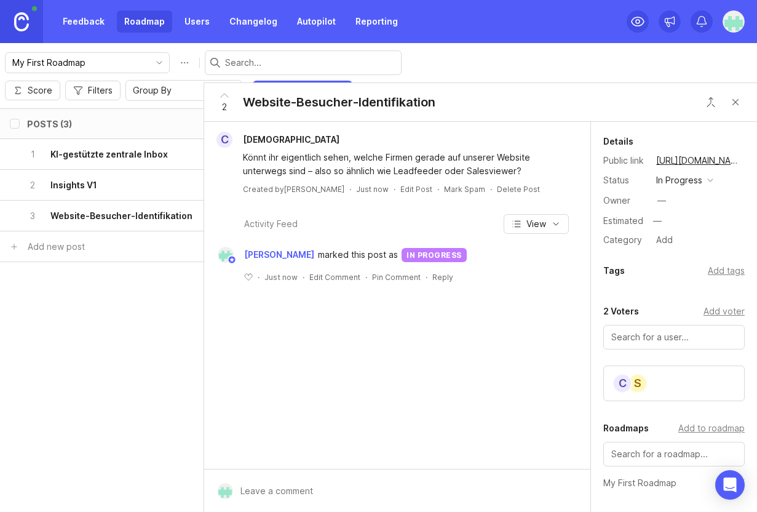
click at [145, 24] on link "Roadmap" at bounding box center [144, 21] width 55 height 22
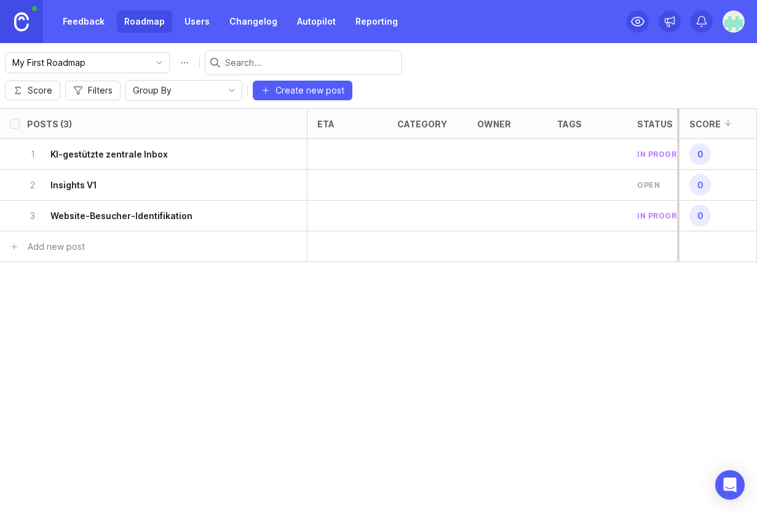
click at [79, 179] on h6 "Insights V1" at bounding box center [73, 185] width 47 height 12
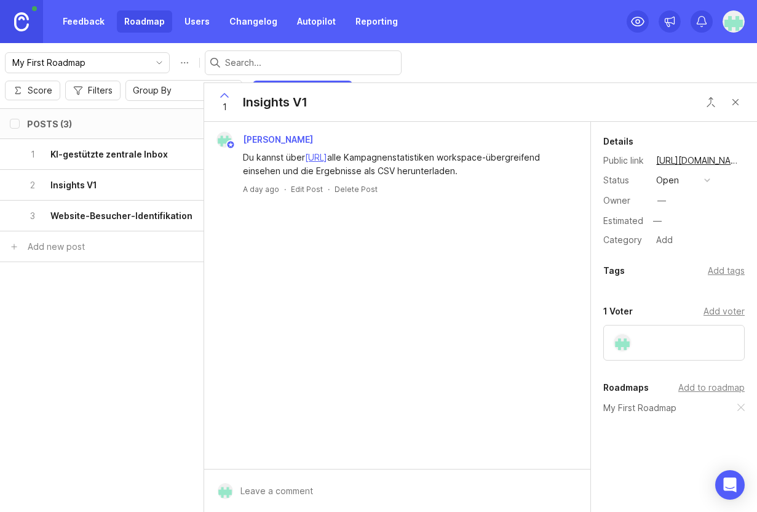
click at [671, 181] on div "open" at bounding box center [667, 180] width 23 height 14
click at [670, 253] on li "planned" at bounding box center [682, 247] width 61 height 23
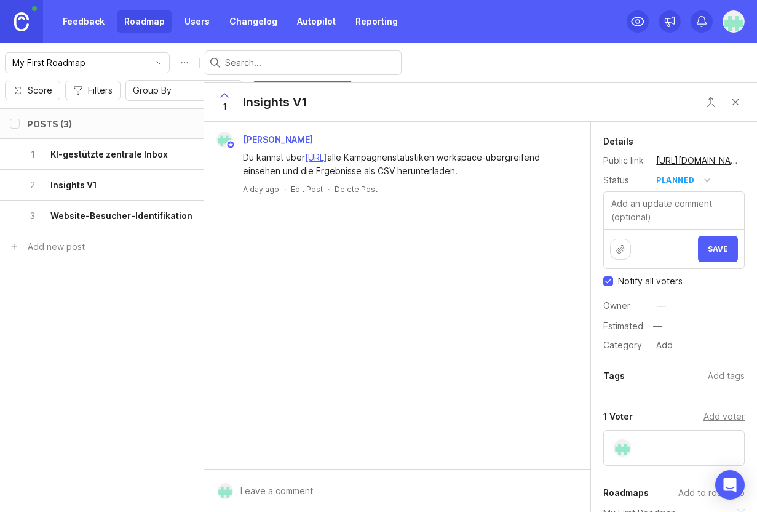
click at [711, 253] on button "Save" at bounding box center [718, 249] width 40 height 26
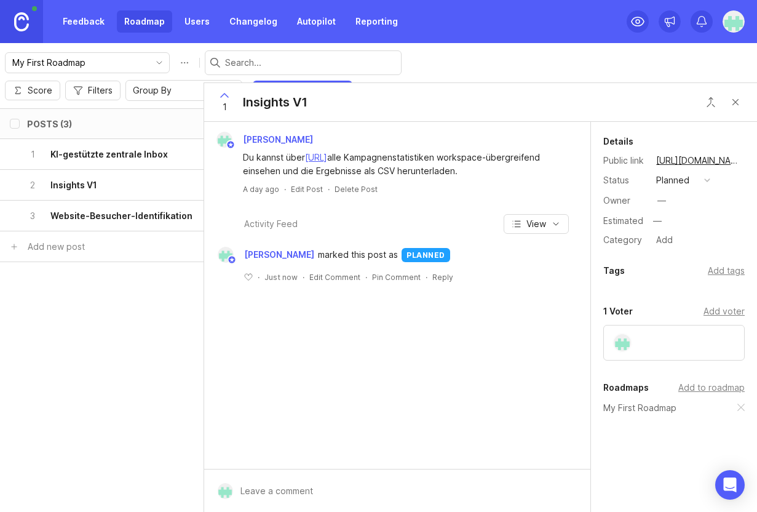
click at [131, 14] on link "Roadmap" at bounding box center [144, 21] width 55 height 22
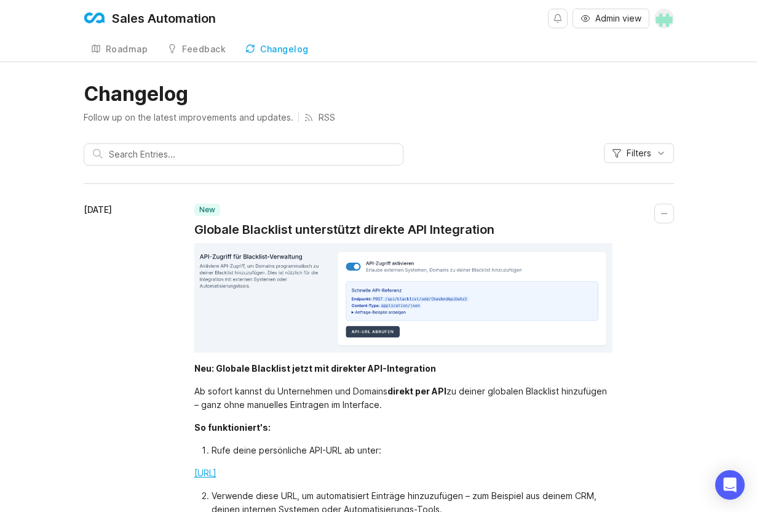
click at [124, 47] on div "Roadmap" at bounding box center [127, 49] width 42 height 9
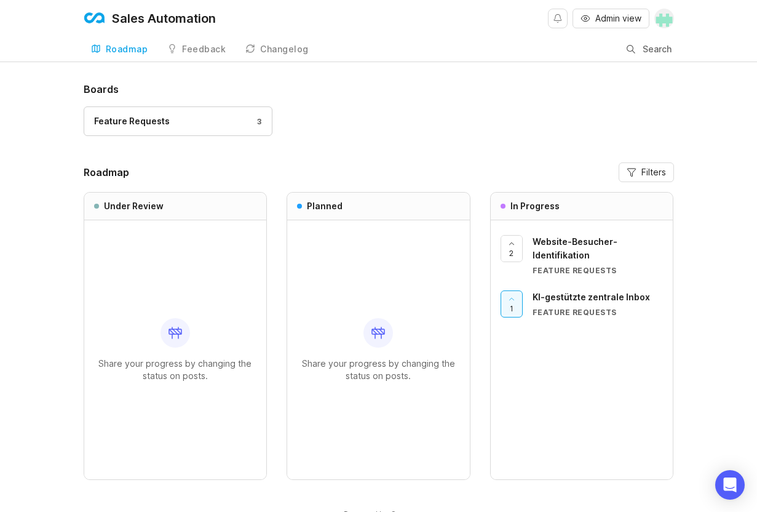
click at [600, 245] on span "Website-Besucher-Identifikation" at bounding box center [574, 248] width 85 height 24
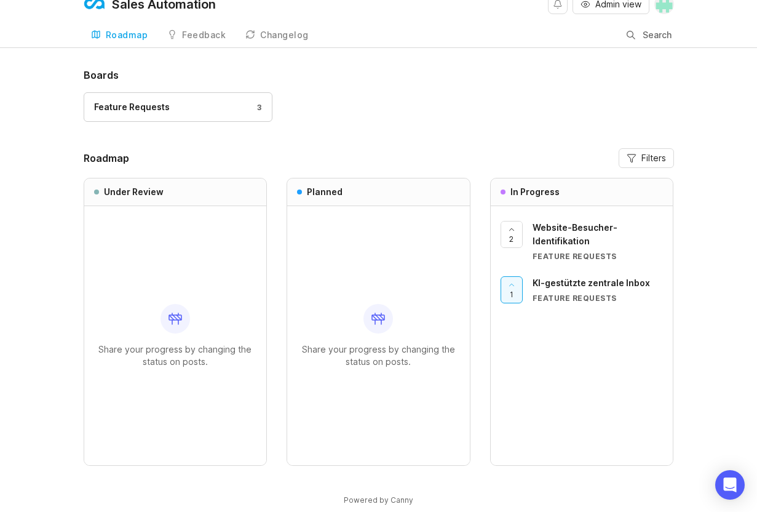
click at [196, 35] on div "Feedback" at bounding box center [204, 35] width 44 height 9
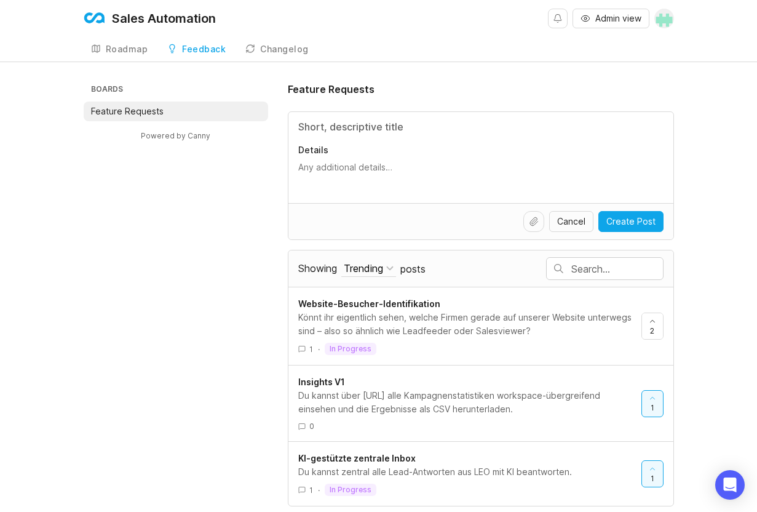
click at [319, 382] on span "Insights V1" at bounding box center [321, 381] width 47 height 10
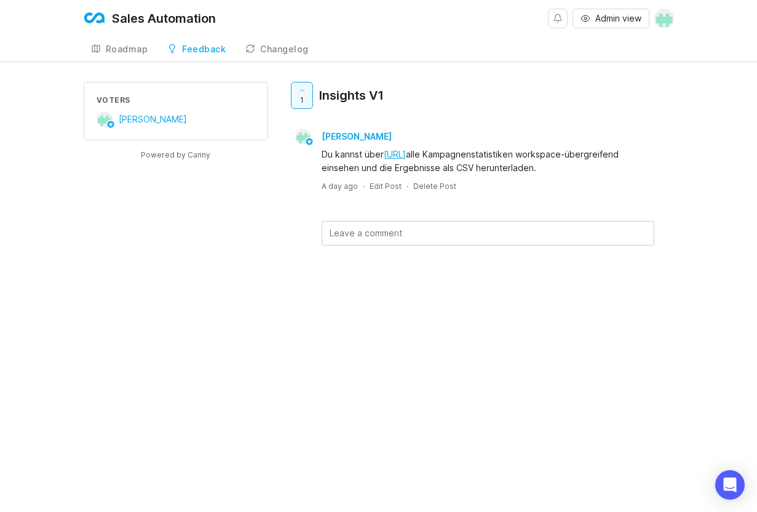
click at [125, 53] on div "Roadmap" at bounding box center [127, 49] width 42 height 9
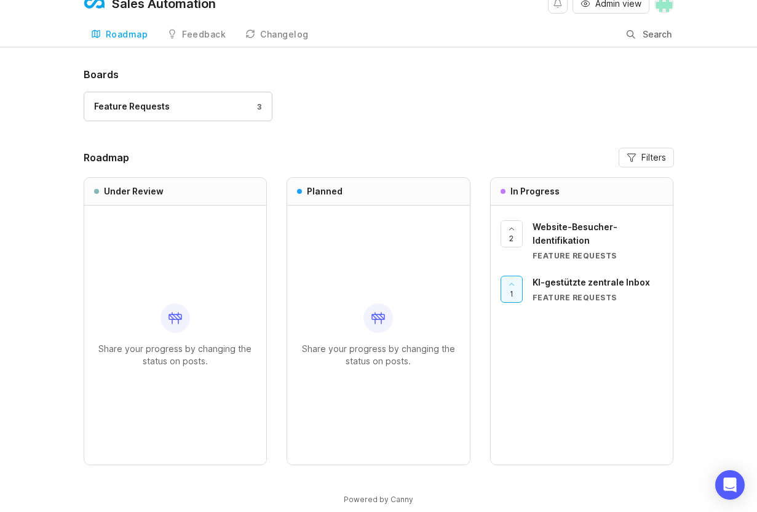
scroll to position [35, 0]
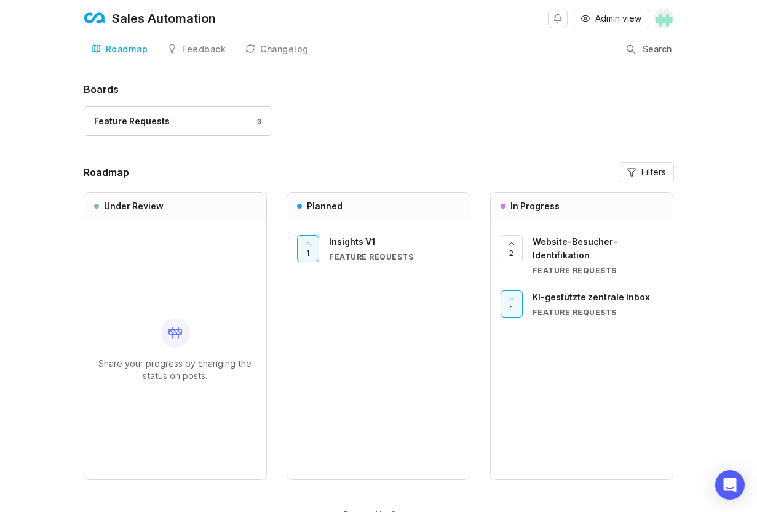
click at [260, 49] on div "Changelog" at bounding box center [284, 49] width 49 height 9
